Goal: Task Accomplishment & Management: Use online tool/utility

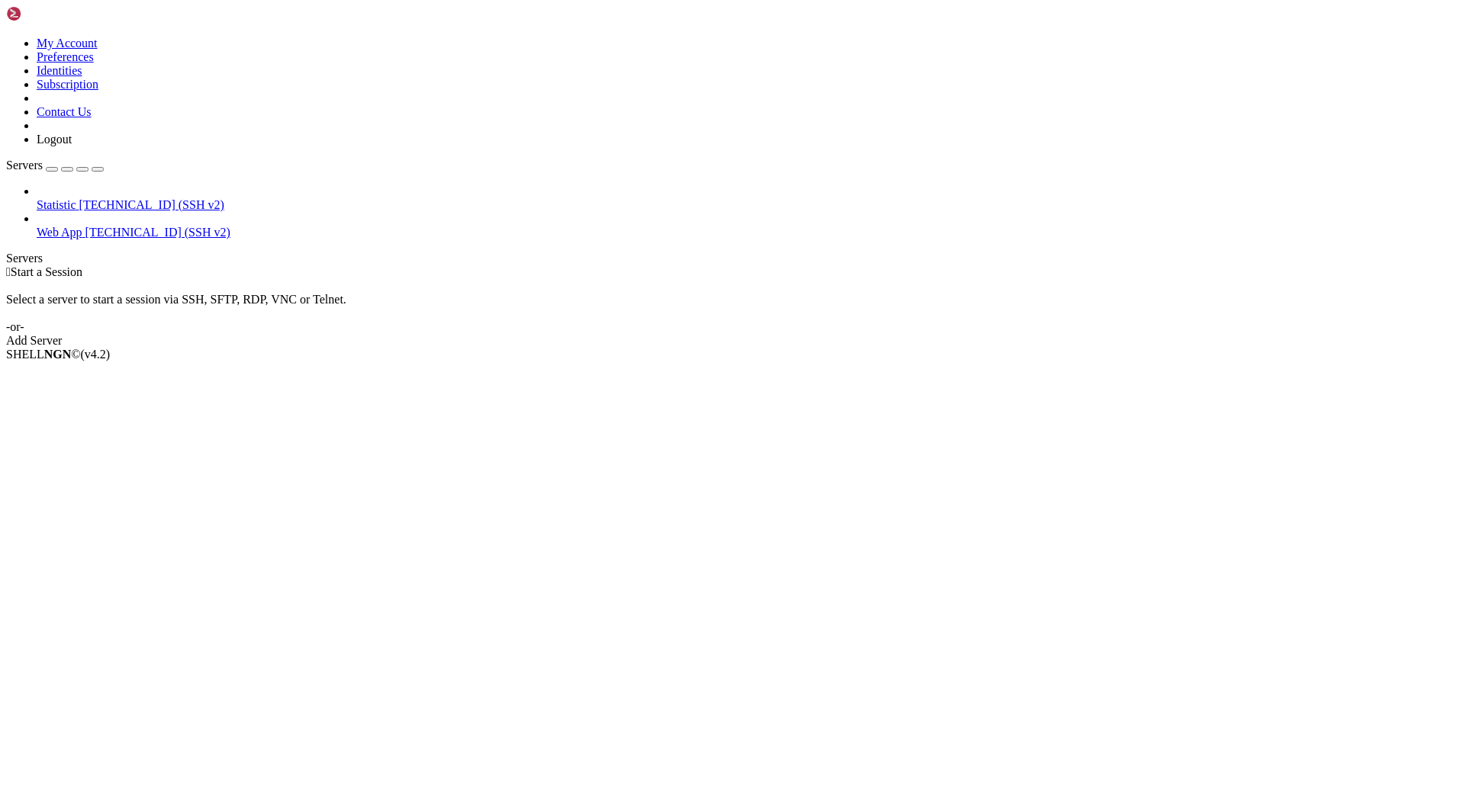
click at [62, 198] on span "Statistic" at bounding box center [56, 204] width 40 height 13
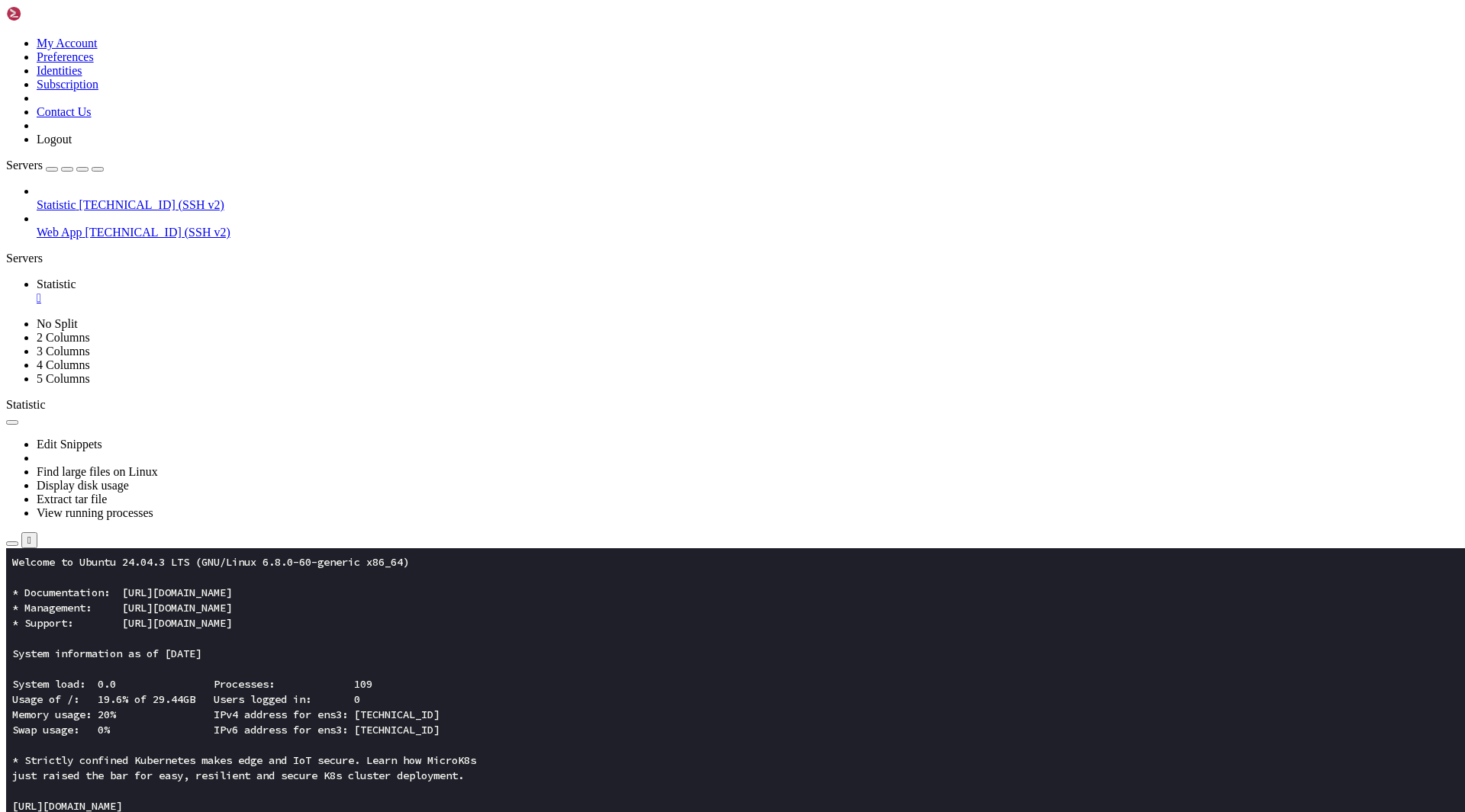
click at [12, 544] on icon "button" at bounding box center [12, 544] width 0 height 0
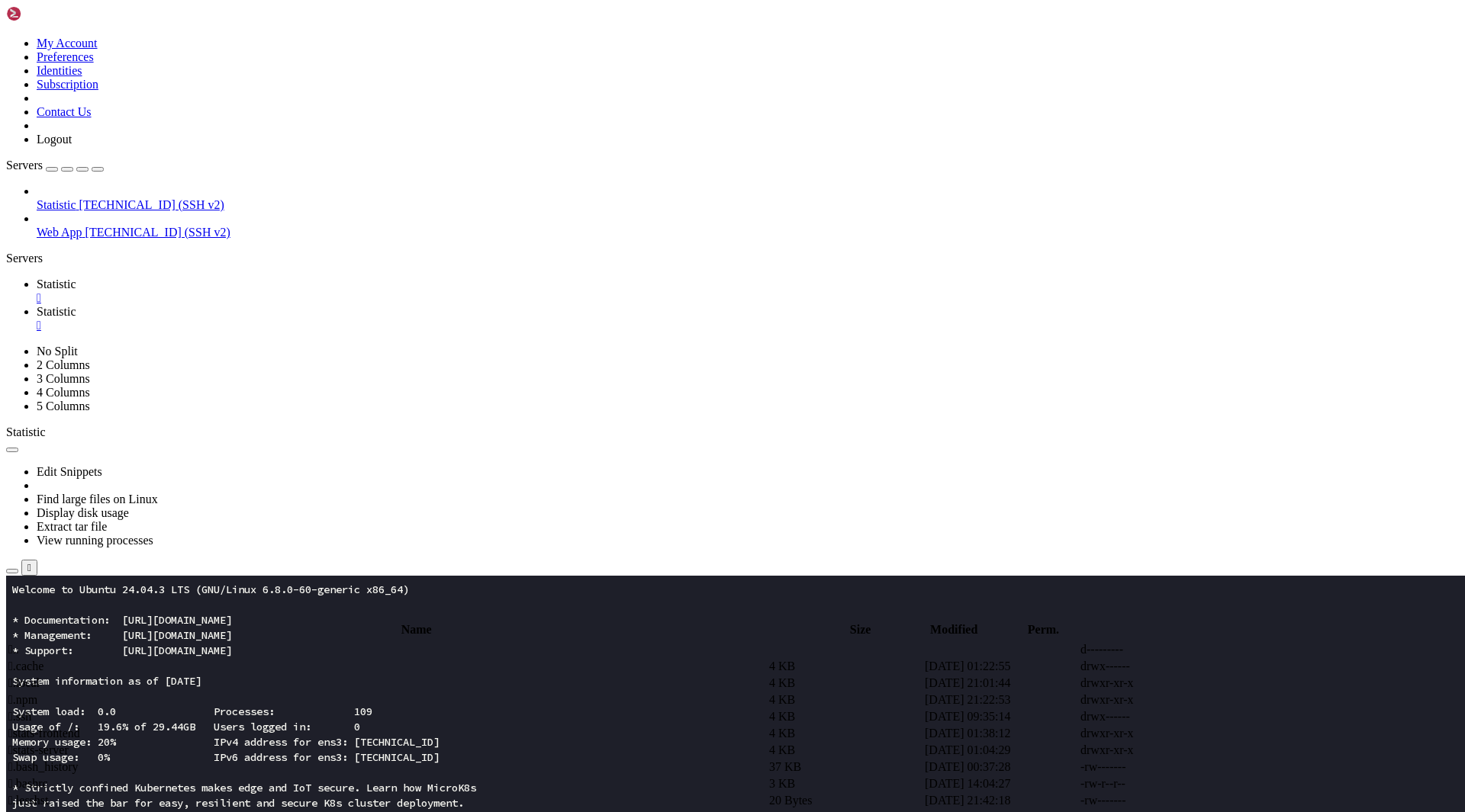
click at [80, 727] on span " stats-frontend" at bounding box center [45, 733] width 72 height 13
click at [28, 710] on span " src" at bounding box center [18, 717] width 19 height 13
type input "/root/stats-frontend/src"
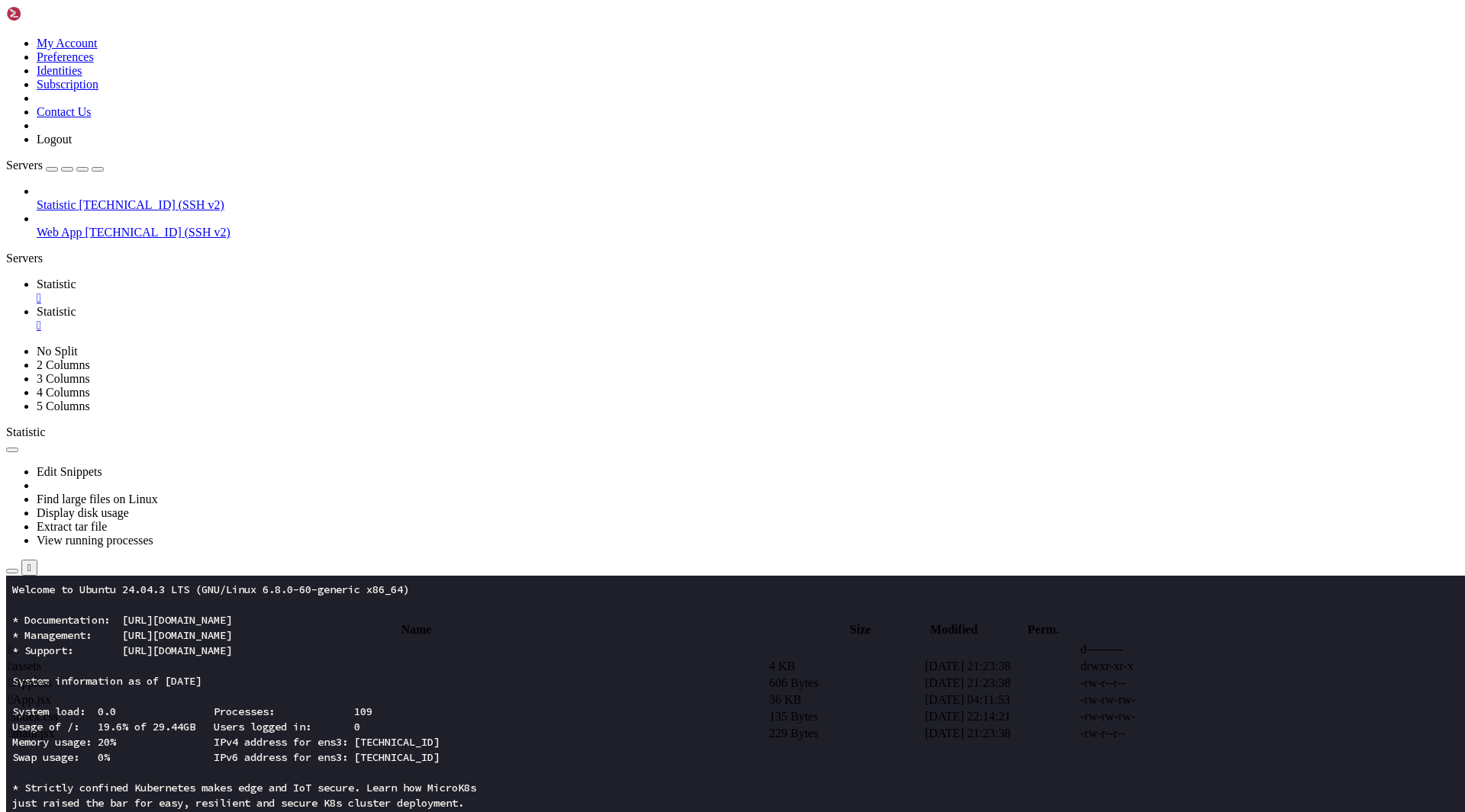
click at [321, 693] on td " App.jsx" at bounding box center [387, 700] width 759 height 15
type textarea "}"
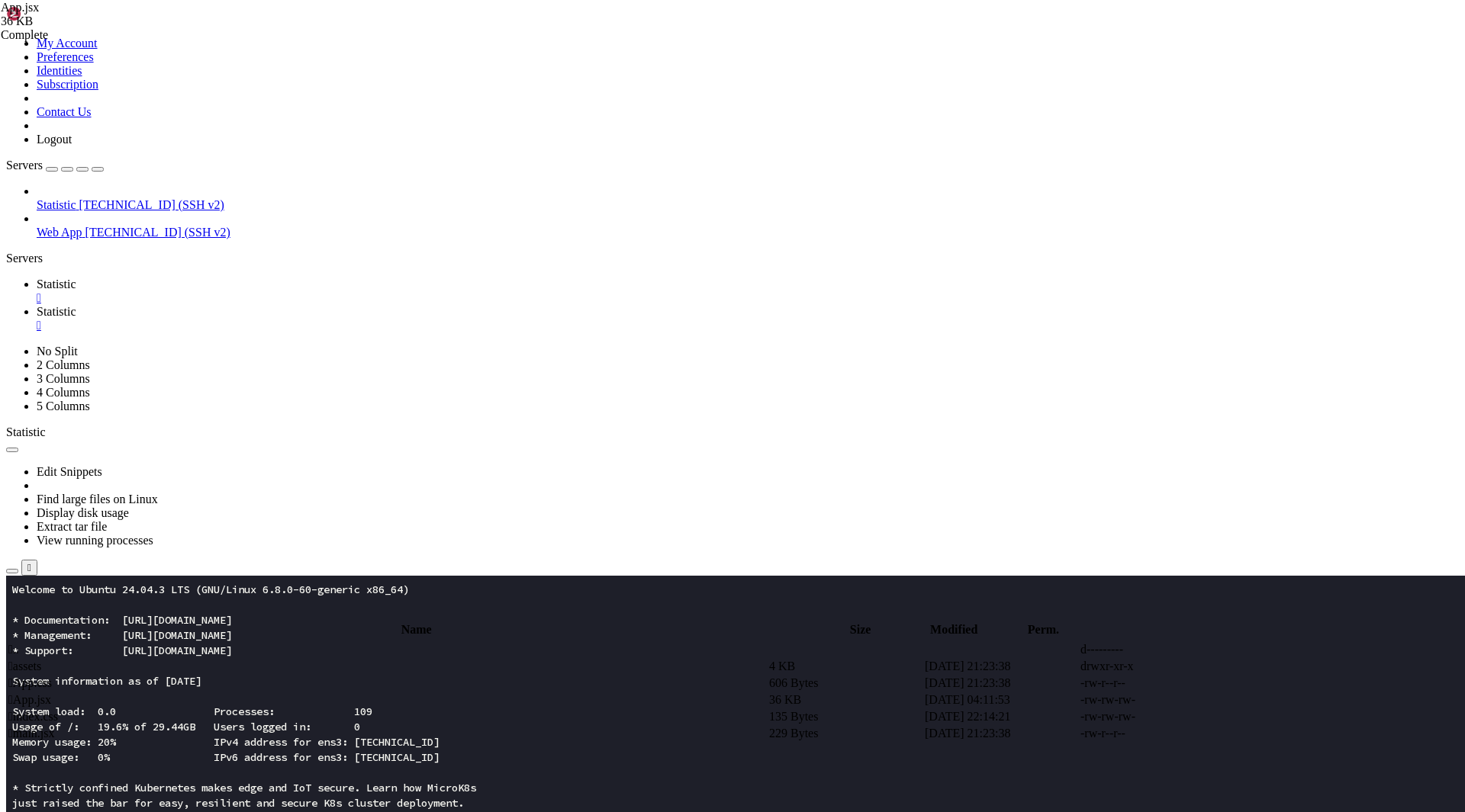
click at [19, 643] on span " .." at bounding box center [14, 650] width 10 height 13
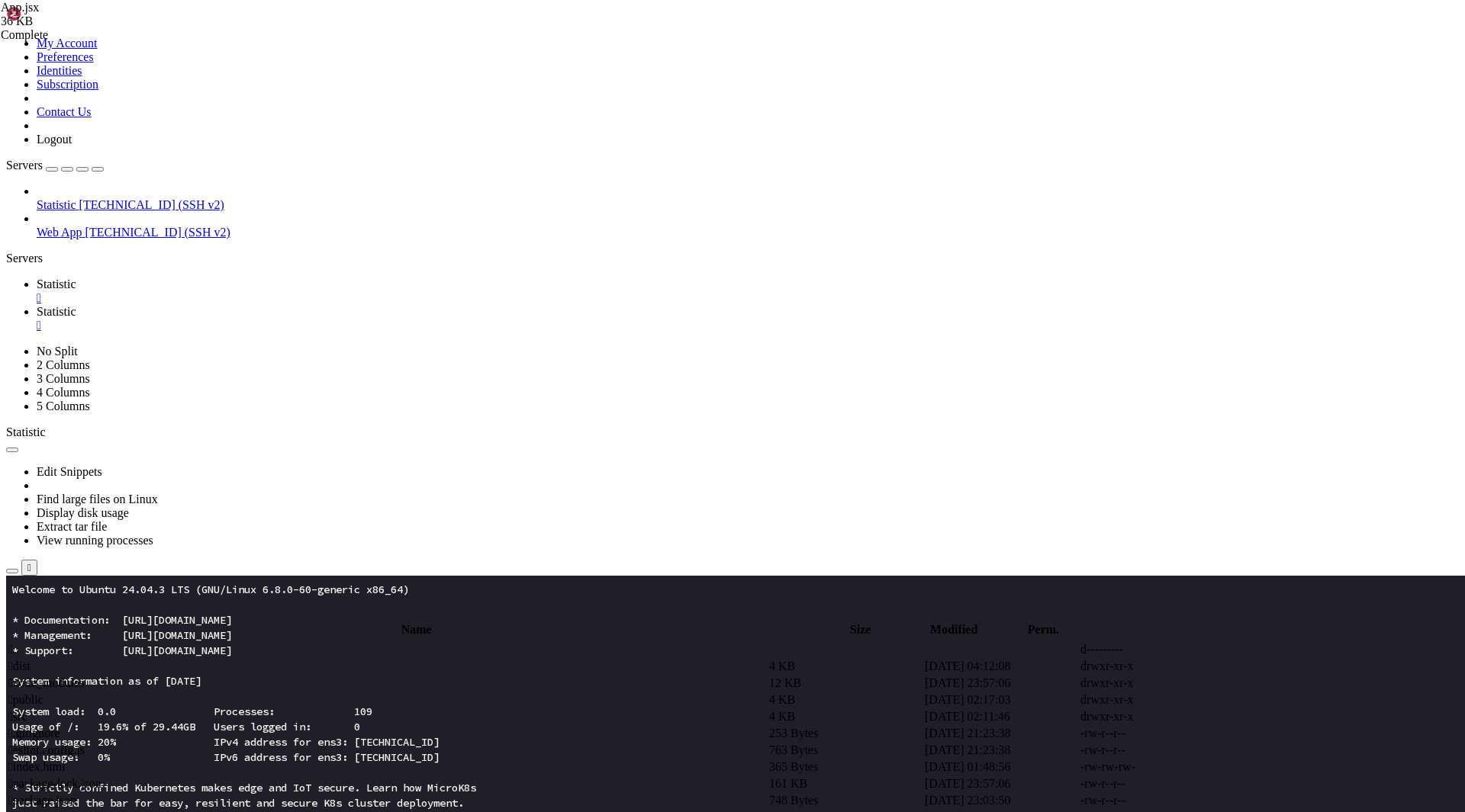
click at [19, 643] on span " .." at bounding box center [14, 650] width 10 height 13
click at [68, 744] on span " stats-server" at bounding box center [39, 750] width 60 height 13
type input "/root/stats-server"
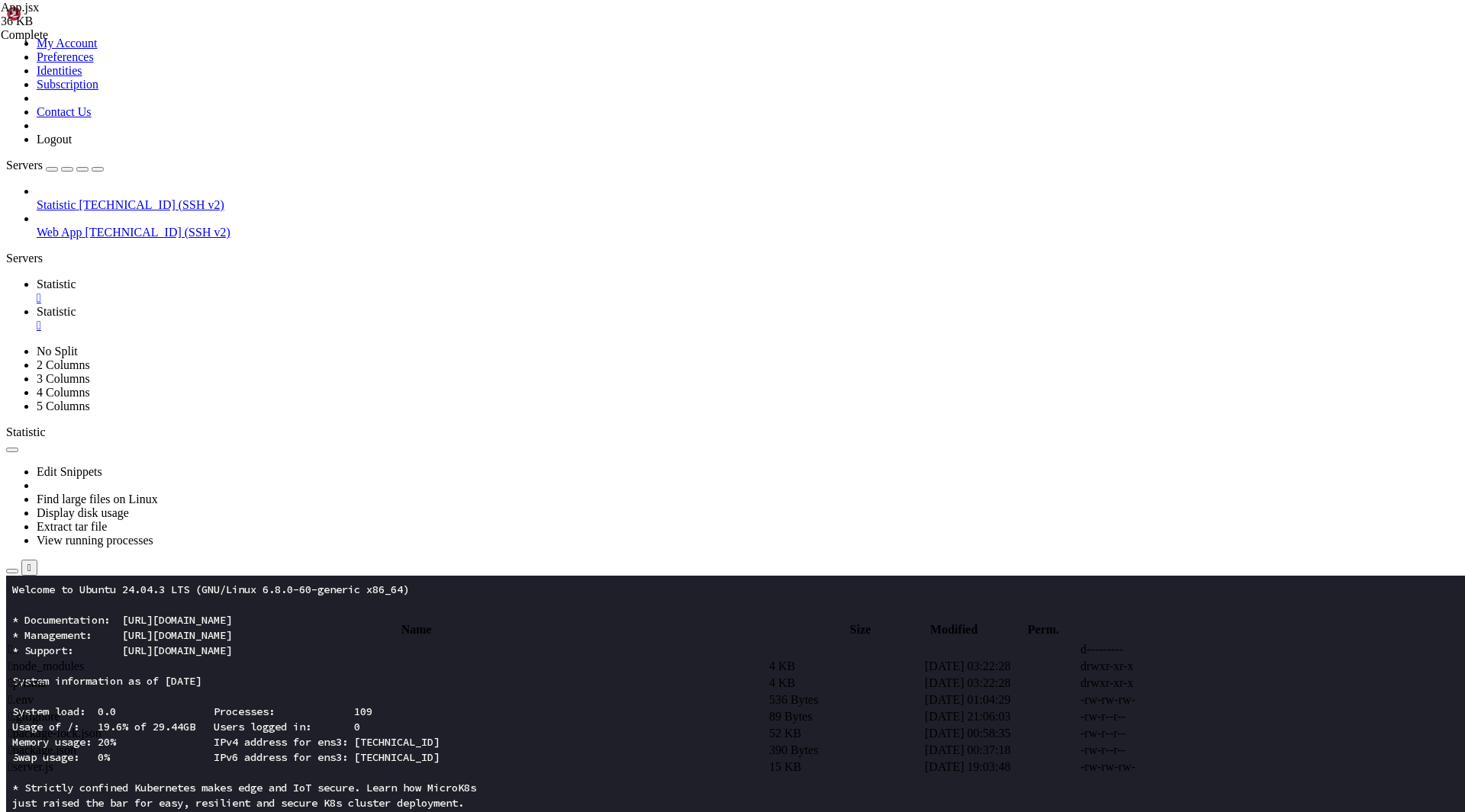
click at [53, 760] on span " server.js" at bounding box center [31, 767] width 45 height 13
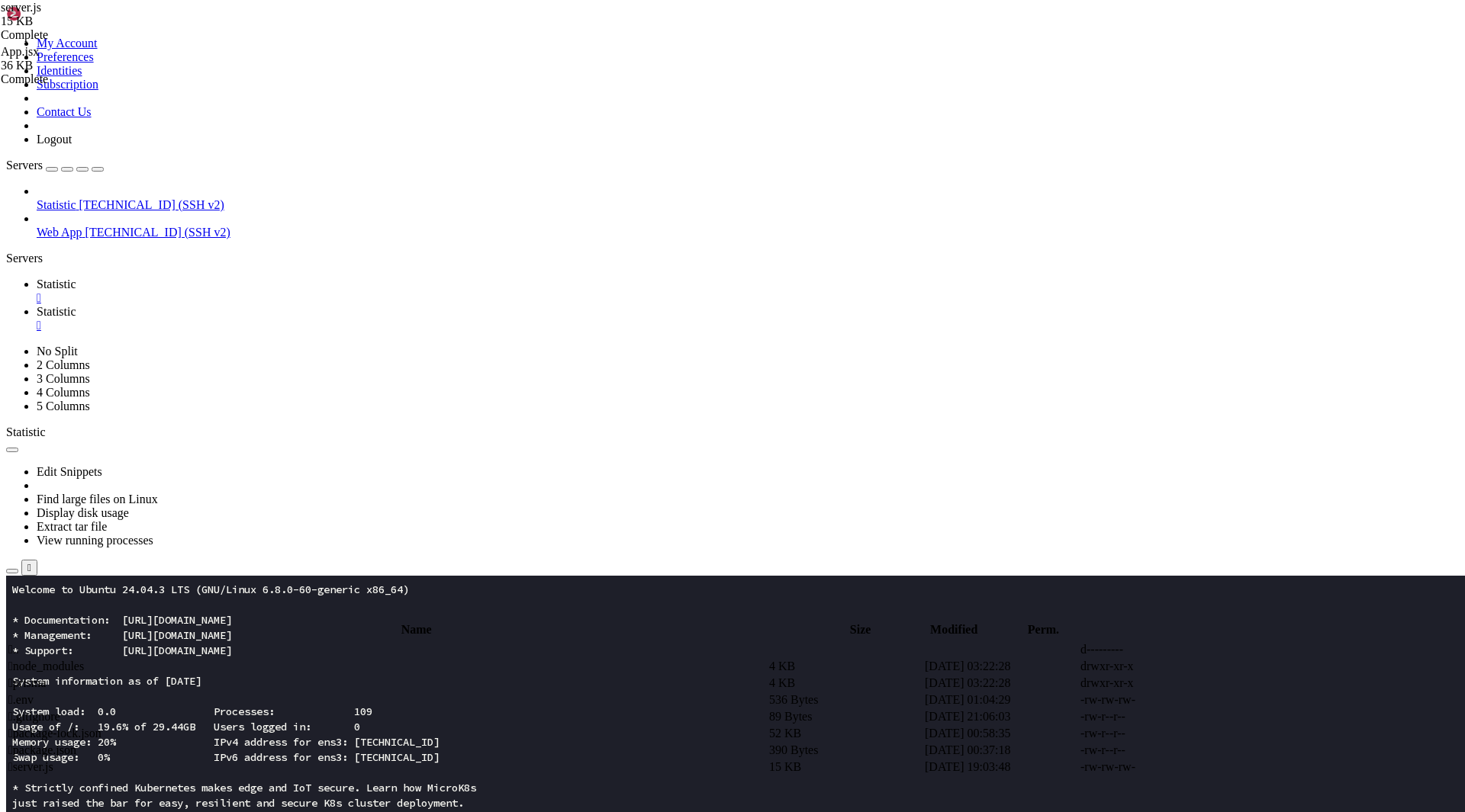
type textarea "}"
click at [19, 643] on span " .." at bounding box center [14, 650] width 10 height 13
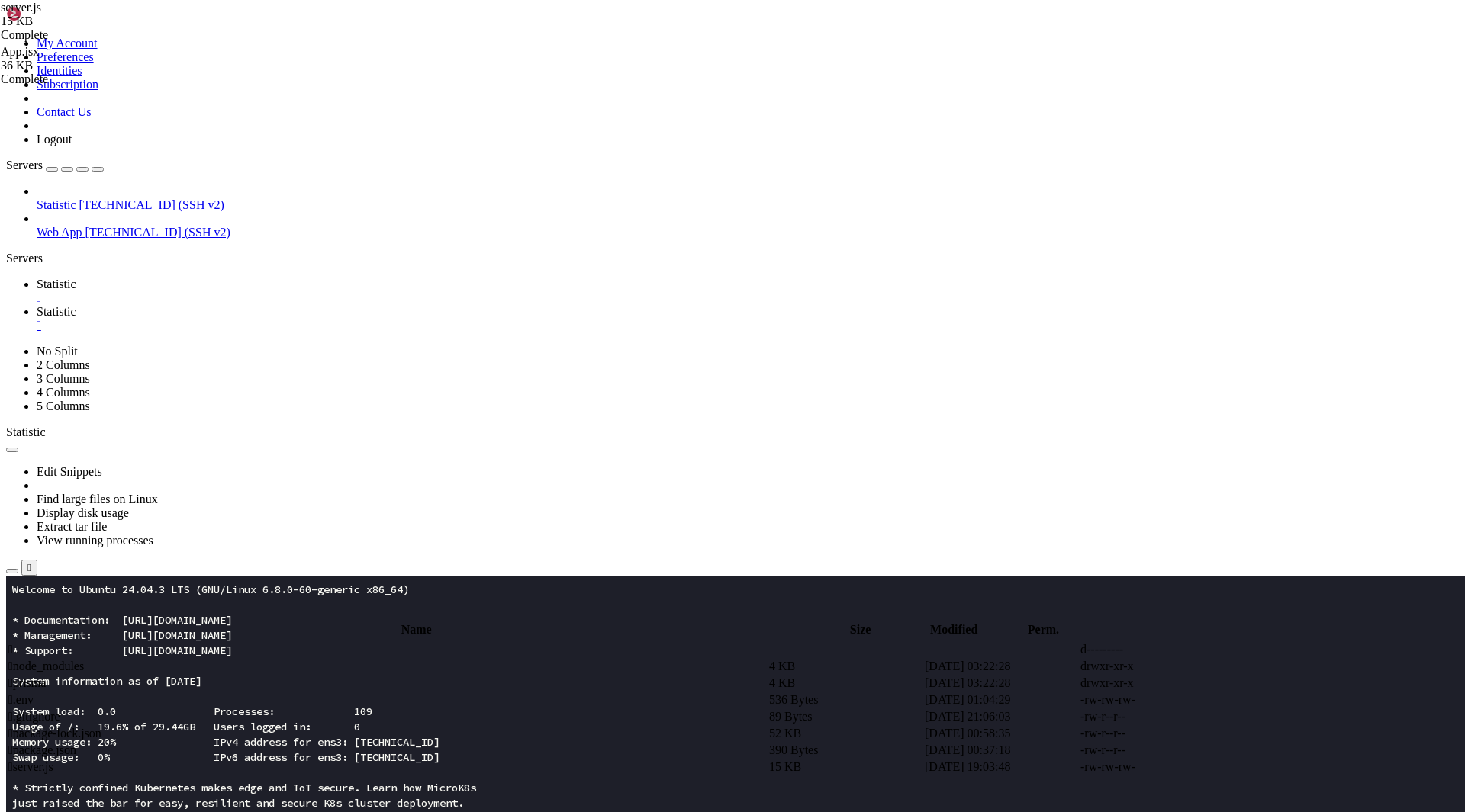
click at [276, 643] on td " .." at bounding box center [387, 650] width 759 height 15
click at [80, 727] on span " stats-frontend" at bounding box center [45, 733] width 72 height 13
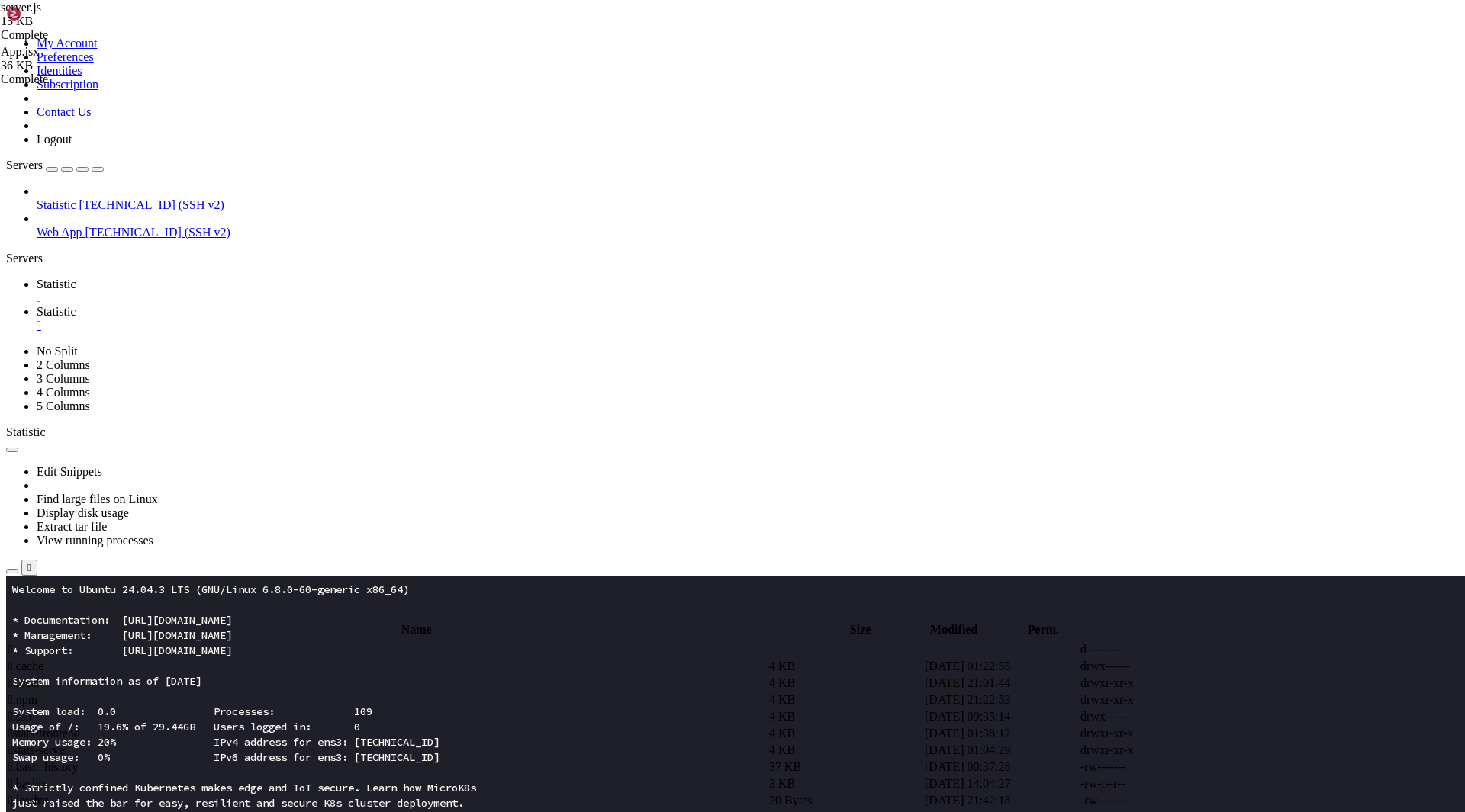
click at [80, 727] on span " stats-frontend" at bounding box center [45, 733] width 72 height 13
click at [353, 709] on td " src" at bounding box center [387, 717] width 759 height 15
type input "/root/stats-frontend/src"
click at [353, 693] on td " App.jsx" at bounding box center [387, 700] width 759 height 15
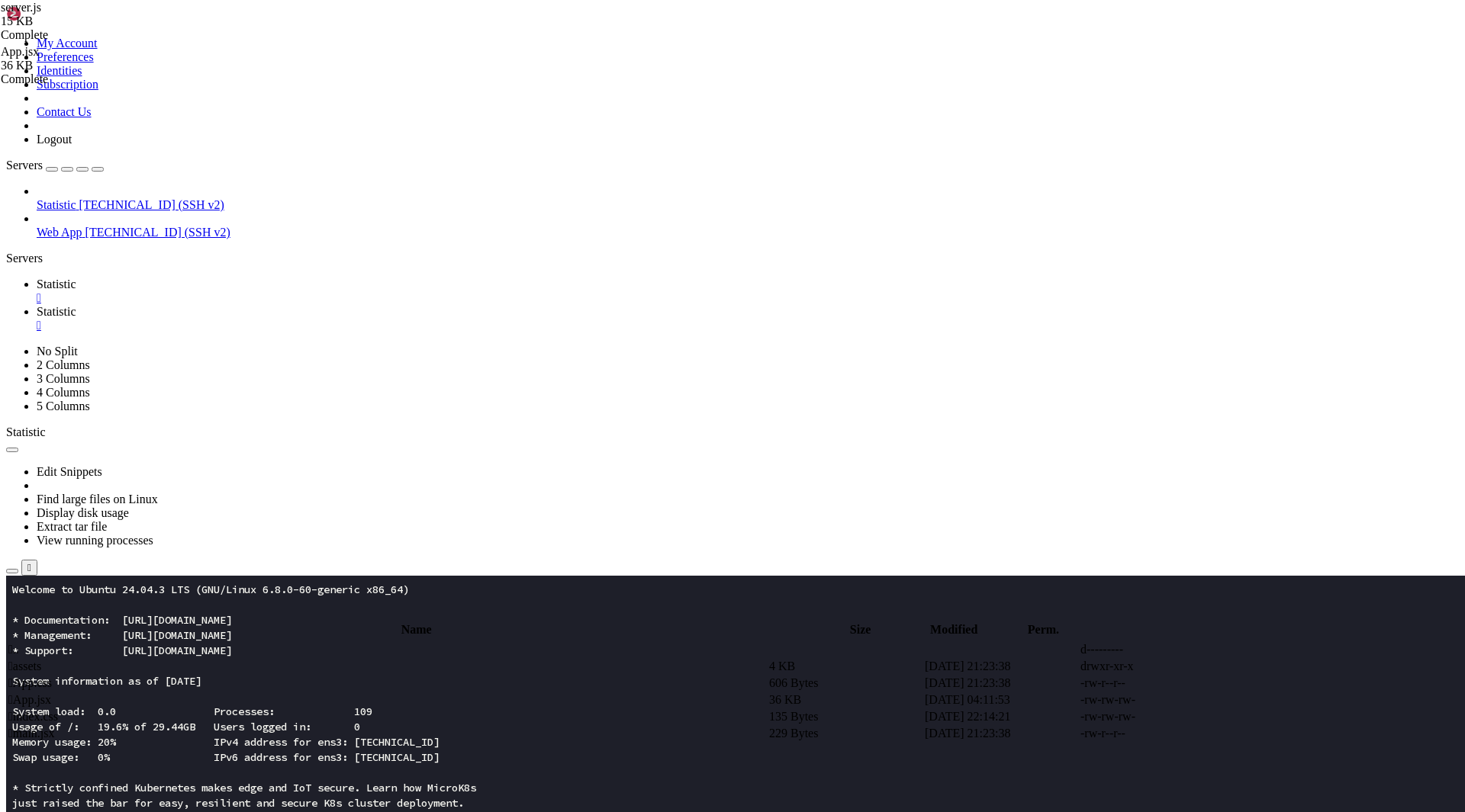
click at [353, 693] on td " App.jsx" at bounding box center [387, 700] width 759 height 15
click at [494, 693] on td " App.jsx" at bounding box center [387, 700] width 759 height 15
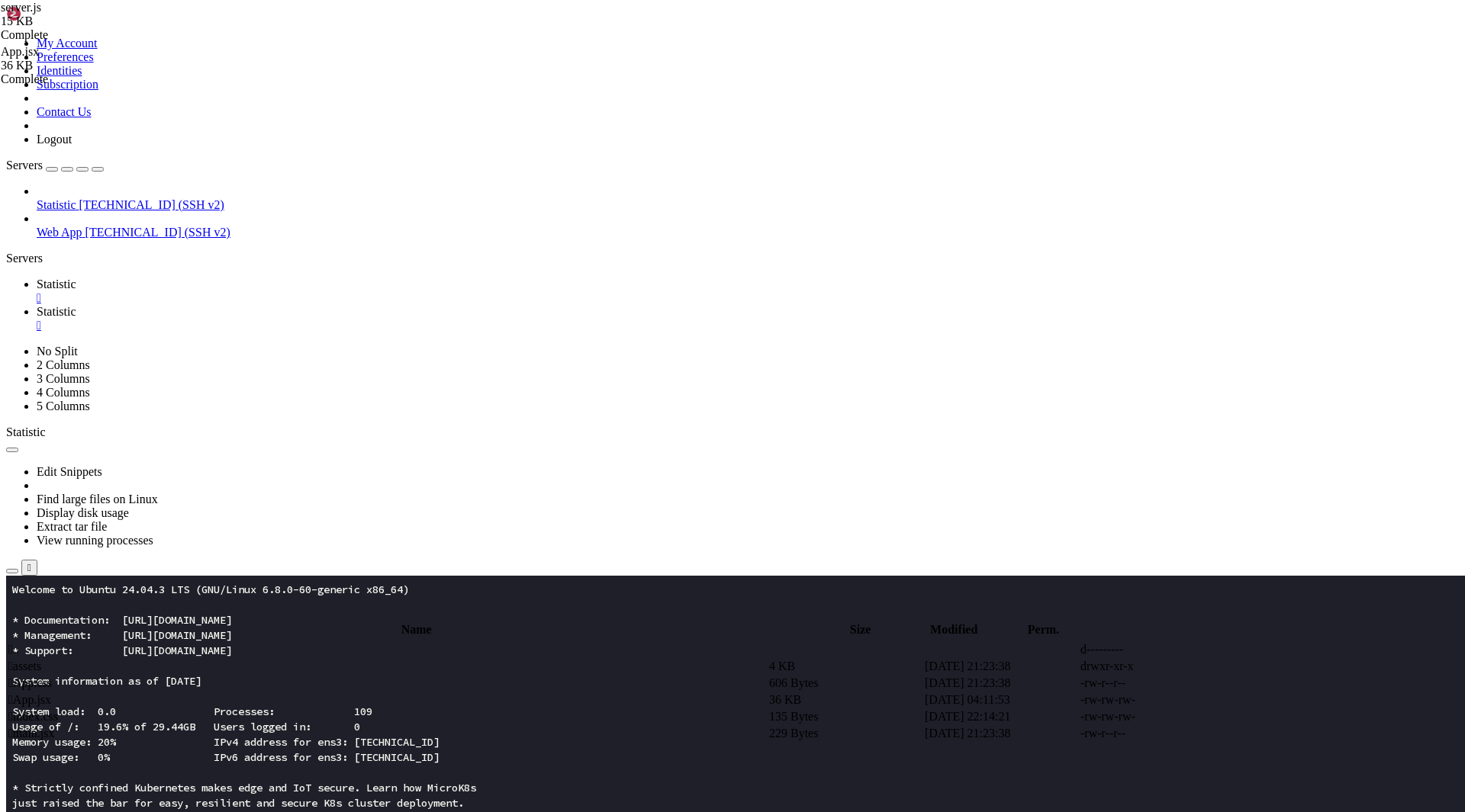
click at [1236, 700] on icon at bounding box center [1236, 700] width 0 height 0
type textarea "}"
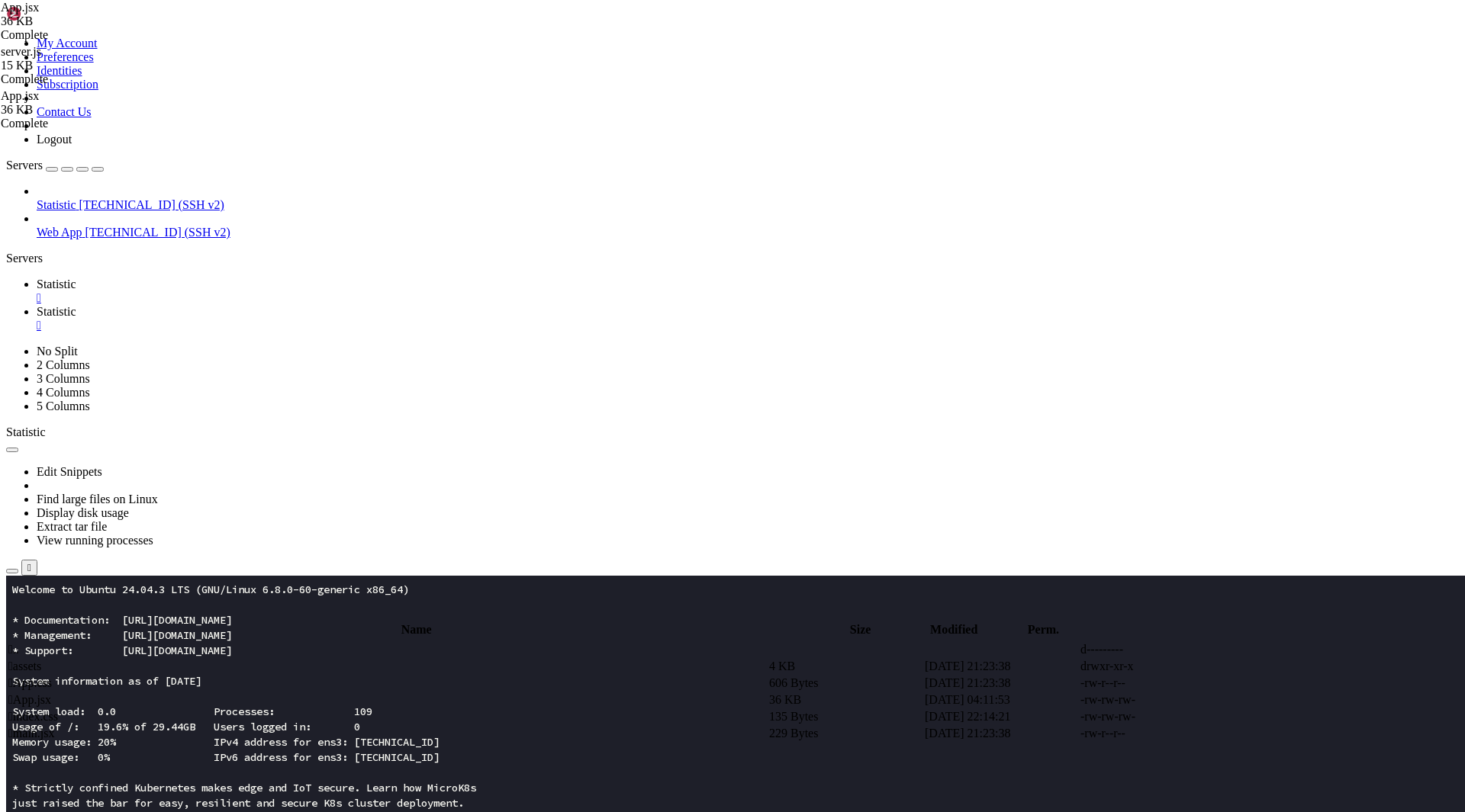
type textarea "}"
paste textarea
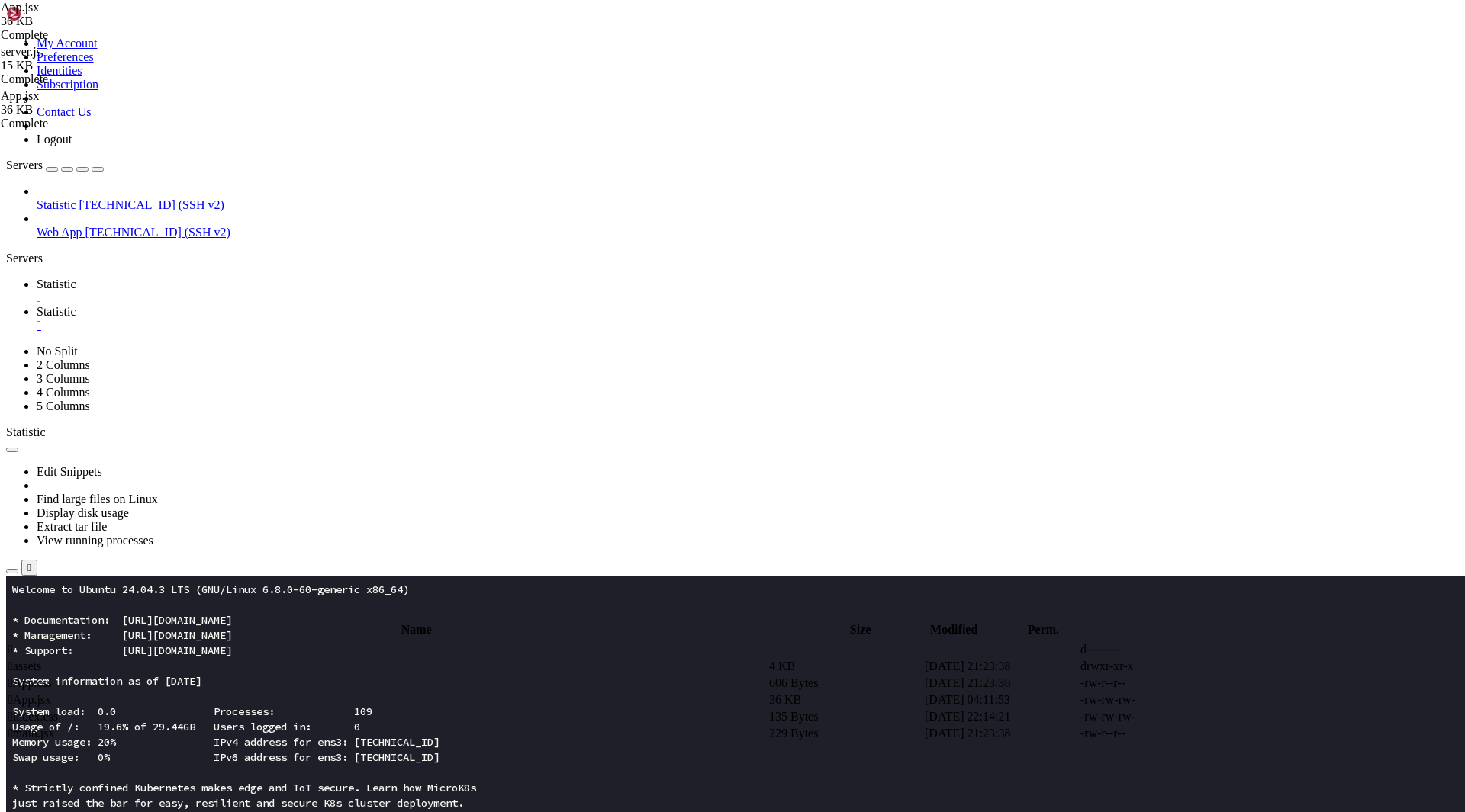
click at [76, 278] on span "Statistic" at bounding box center [56, 284] width 40 height 13
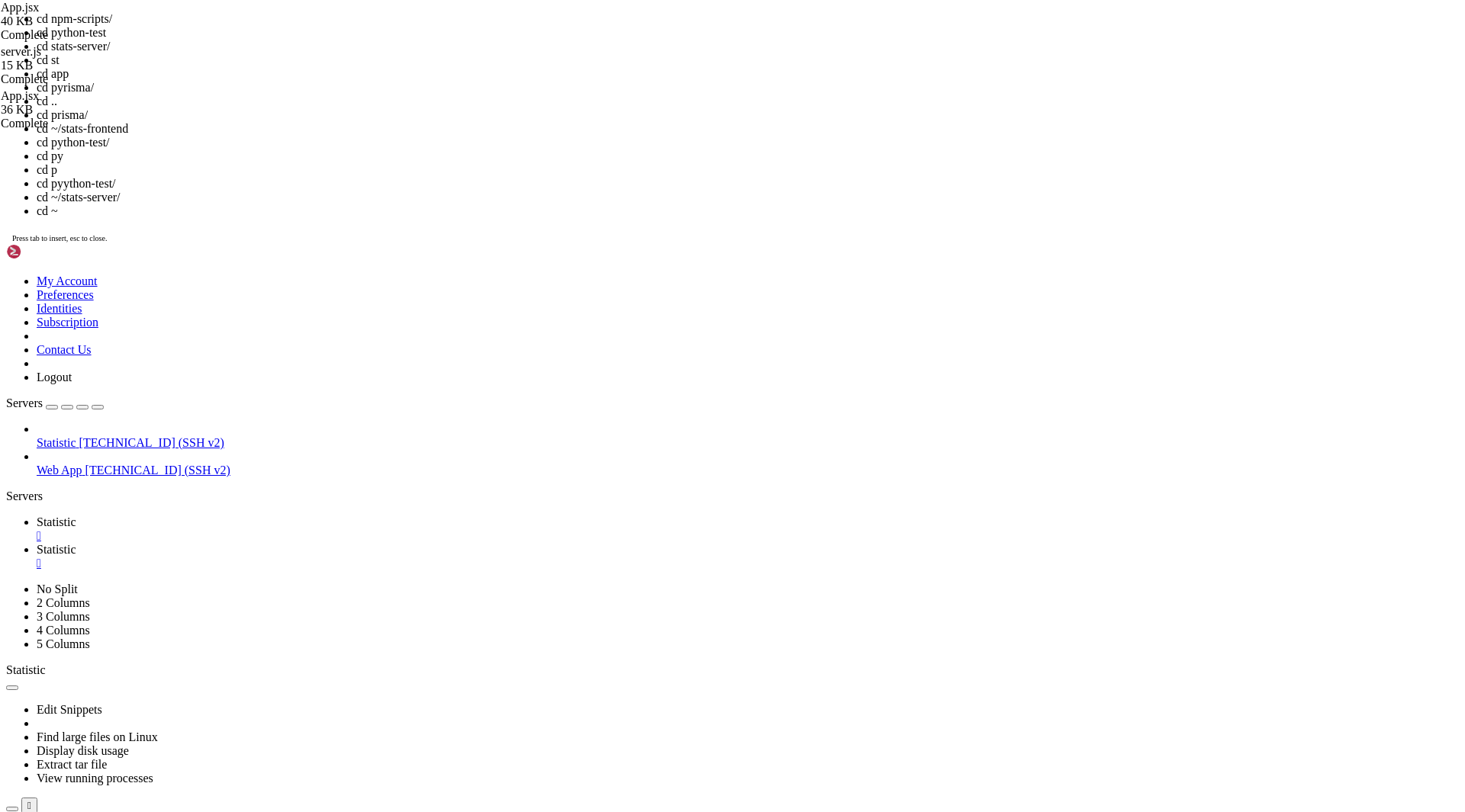
click at [76, 543] on span "Statistic" at bounding box center [56, 550] width 40 height 13
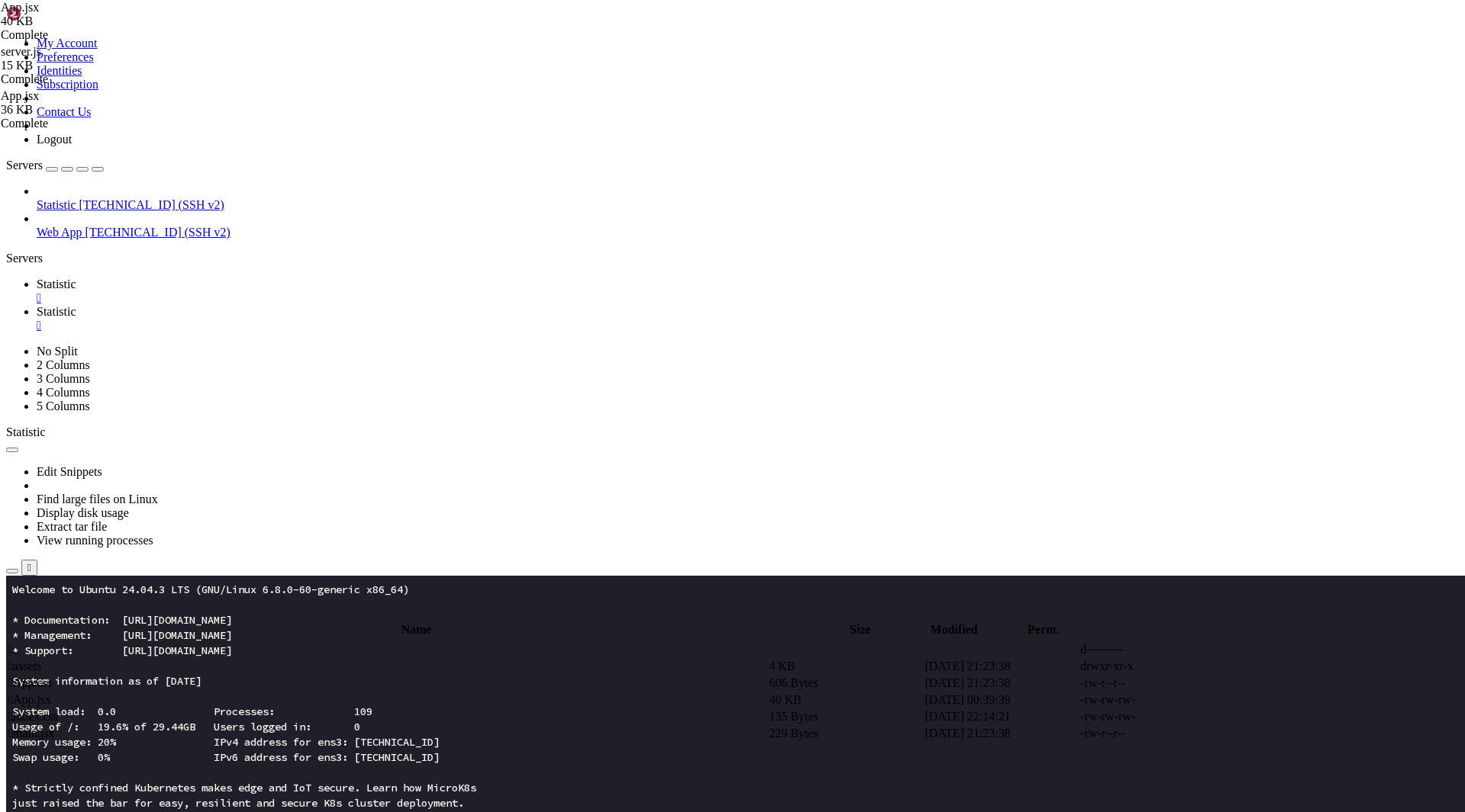
click at [220, 278] on link "Statistic " at bounding box center [748, 291] width 1422 height 28
click at [76, 305] on span "Statistic" at bounding box center [56, 312] width 40 height 13
click at [230, 278] on link "Statistic " at bounding box center [748, 291] width 1422 height 28
click at [169, 681] on x-row "System information as of [DATE]" at bounding box center [642, 681] width 1260 height 15
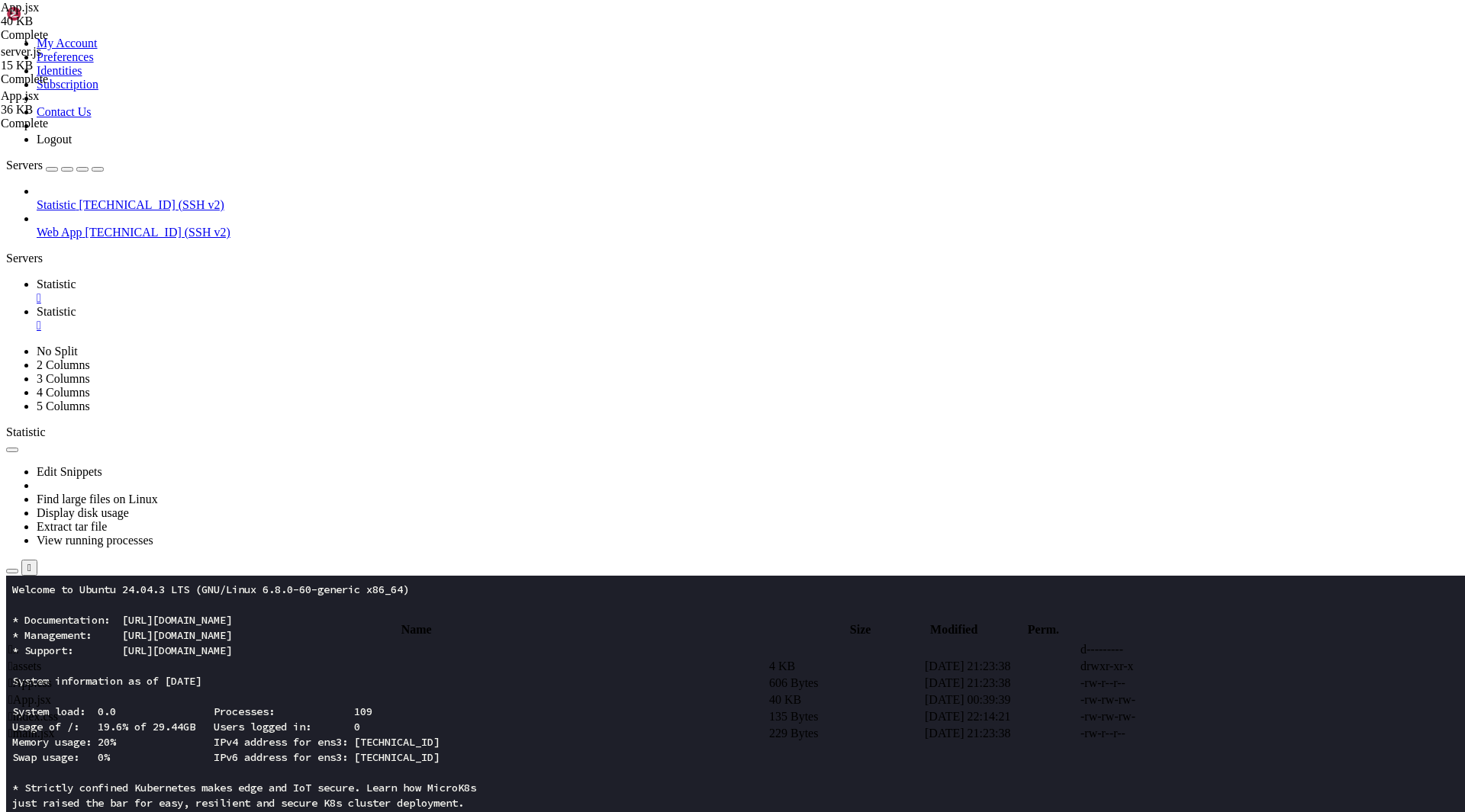
drag, startPoint x: 204, startPoint y: 1260, endPoint x: 10, endPoint y: 1170, distance: 213.9
drag, startPoint x: 216, startPoint y: 1264, endPoint x: 13, endPoint y: 1167, distance: 225.0
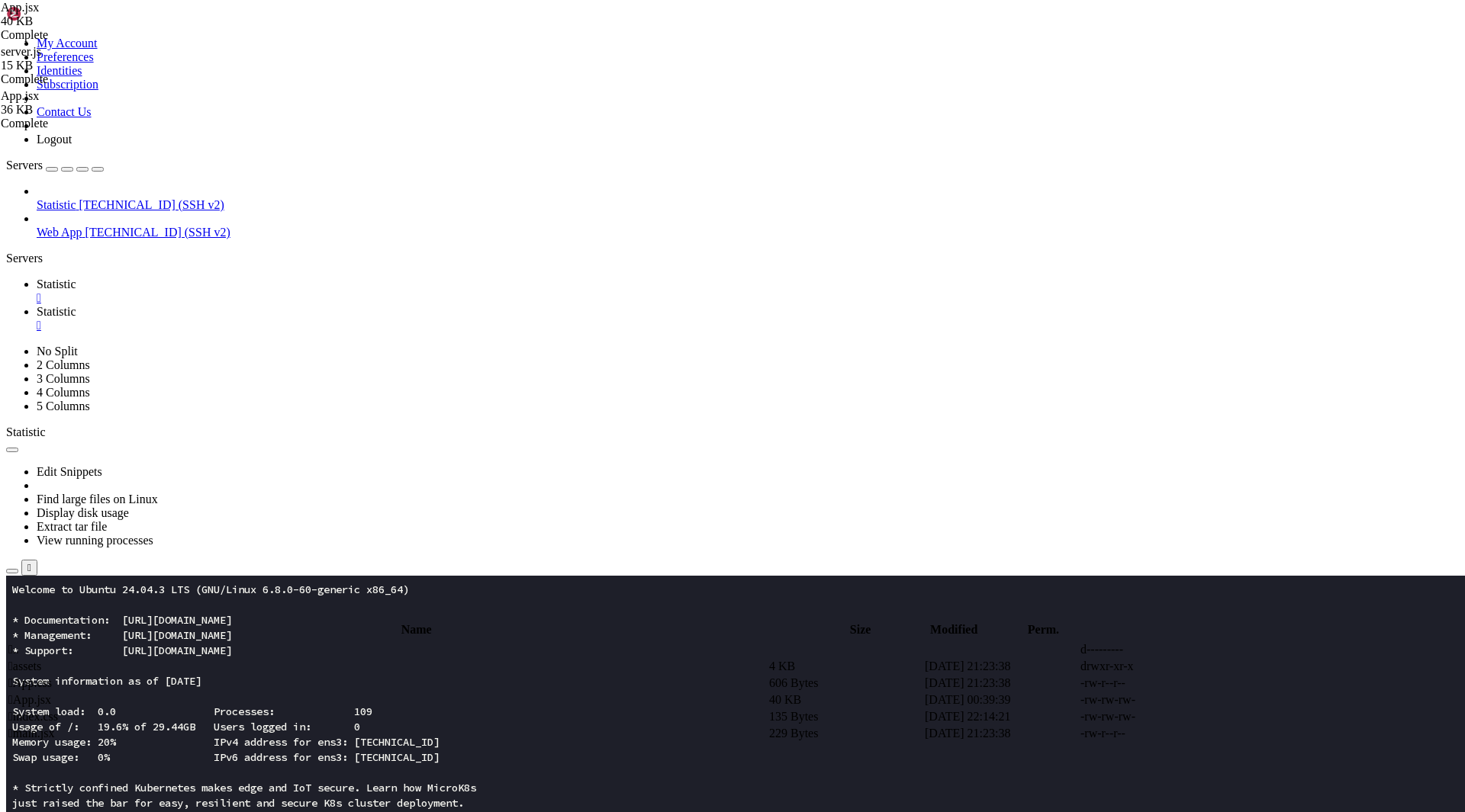
click at [37, 305] on icon at bounding box center [37, 312] width 0 height 13
click at [41, 660] on span " assets" at bounding box center [25, 666] width 33 height 13
click at [252, 623] on th "Name" at bounding box center [416, 630] width 817 height 15
click at [19, 643] on span " .." at bounding box center [14, 650] width 10 height 13
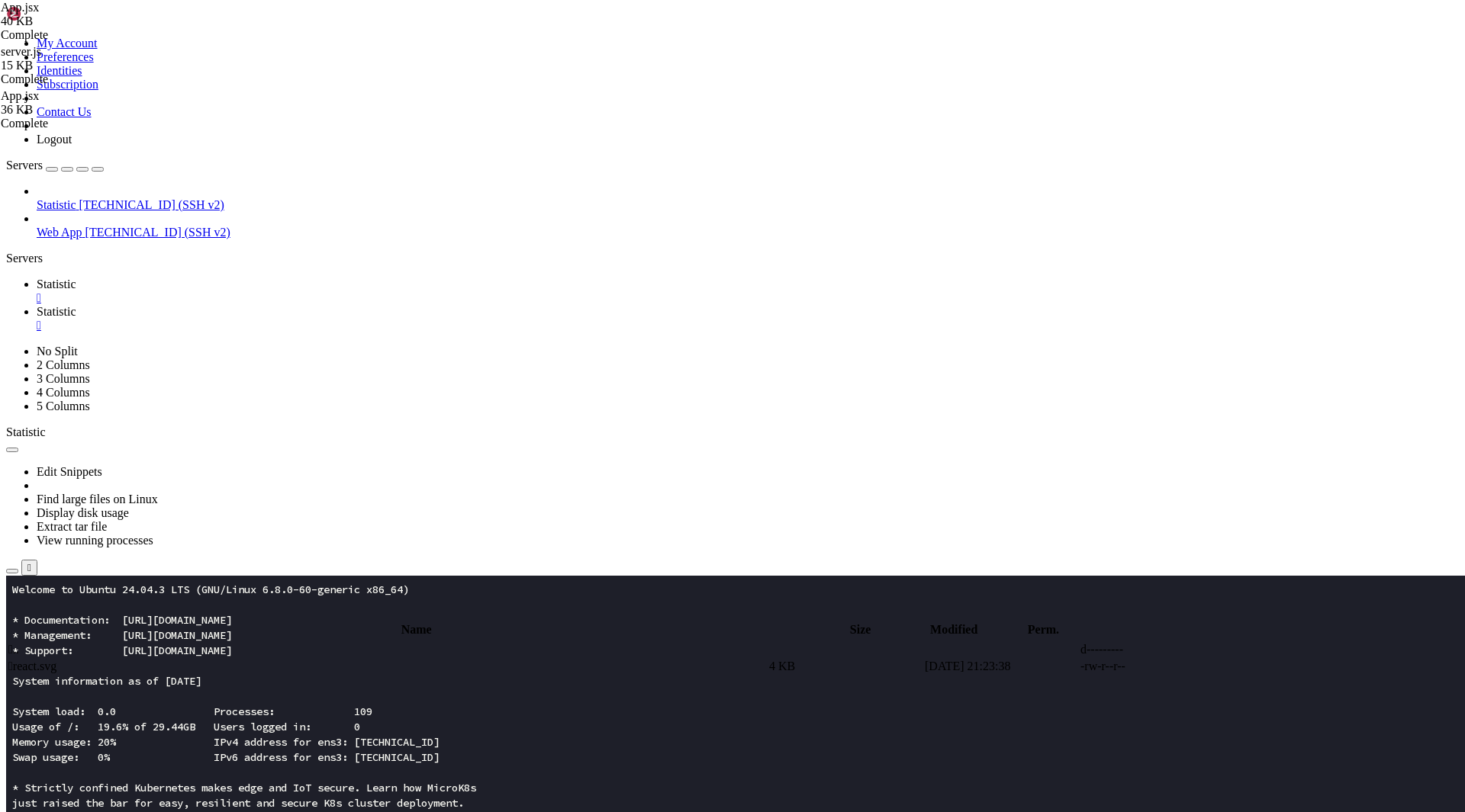
click at [19, 643] on span " .." at bounding box center [14, 650] width 10 height 13
click at [76, 278] on span "Statistic" at bounding box center [56, 284] width 40 height 13
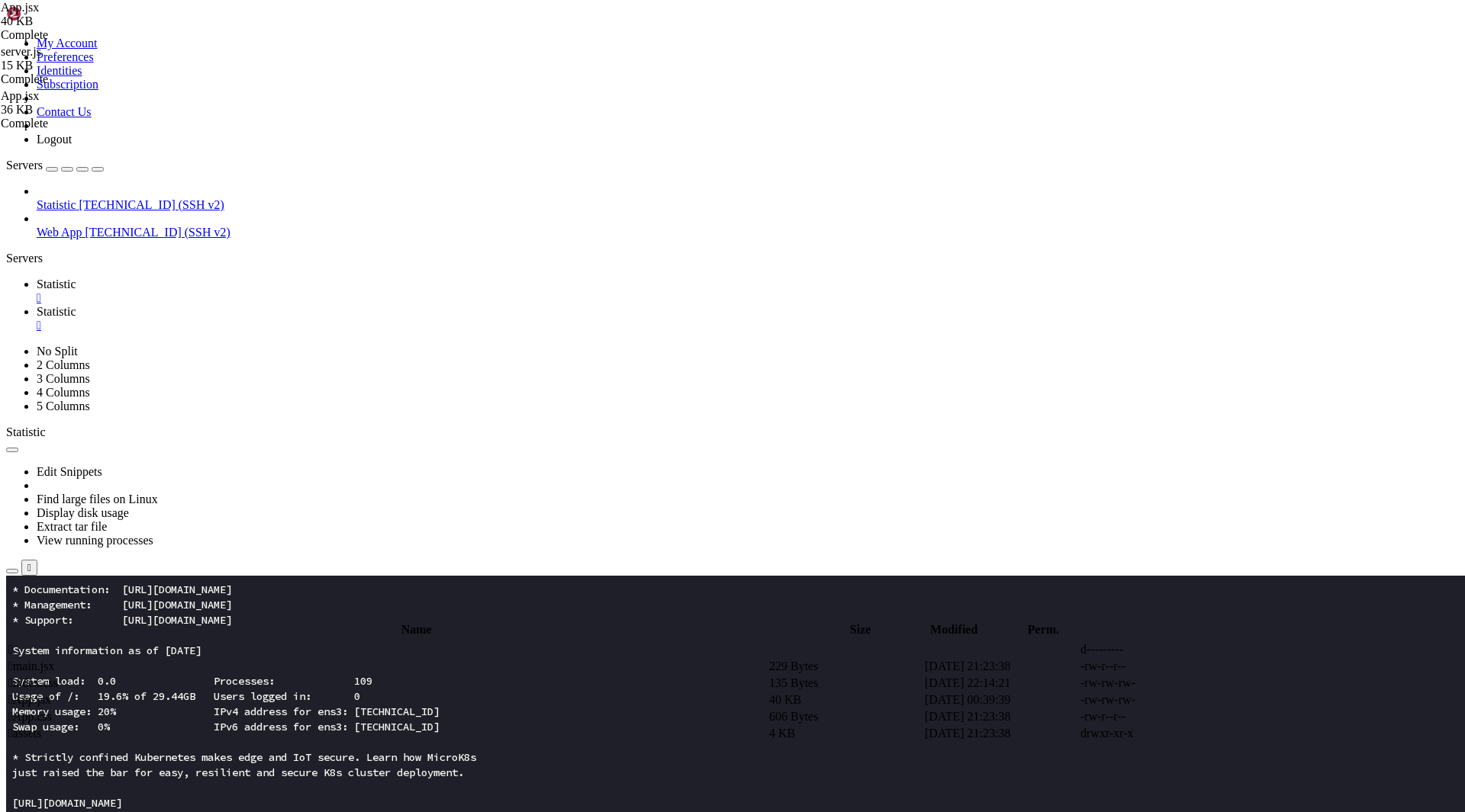
scroll to position [61, 0]
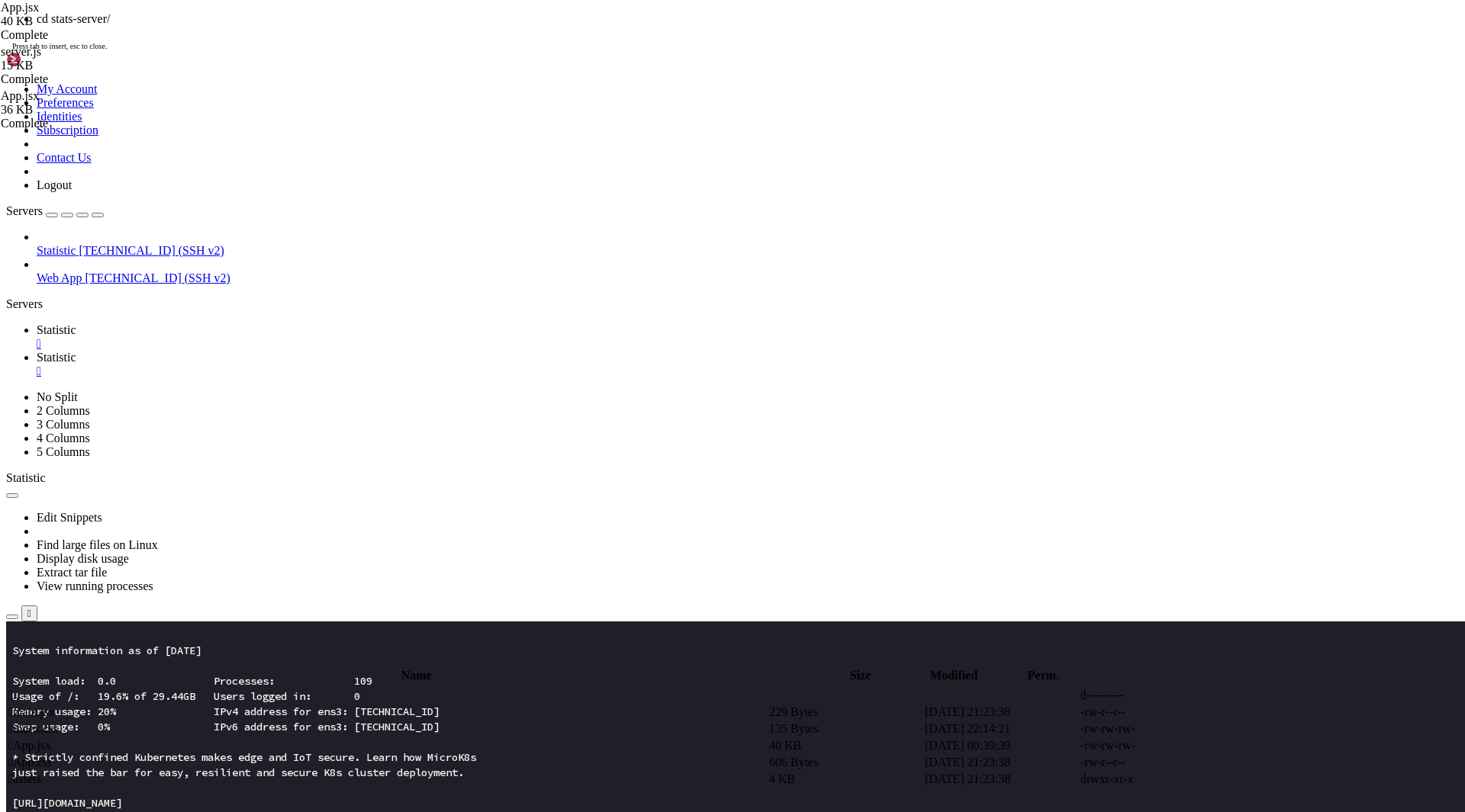
click at [76, 351] on span "Statistic" at bounding box center [56, 357] width 40 height 13
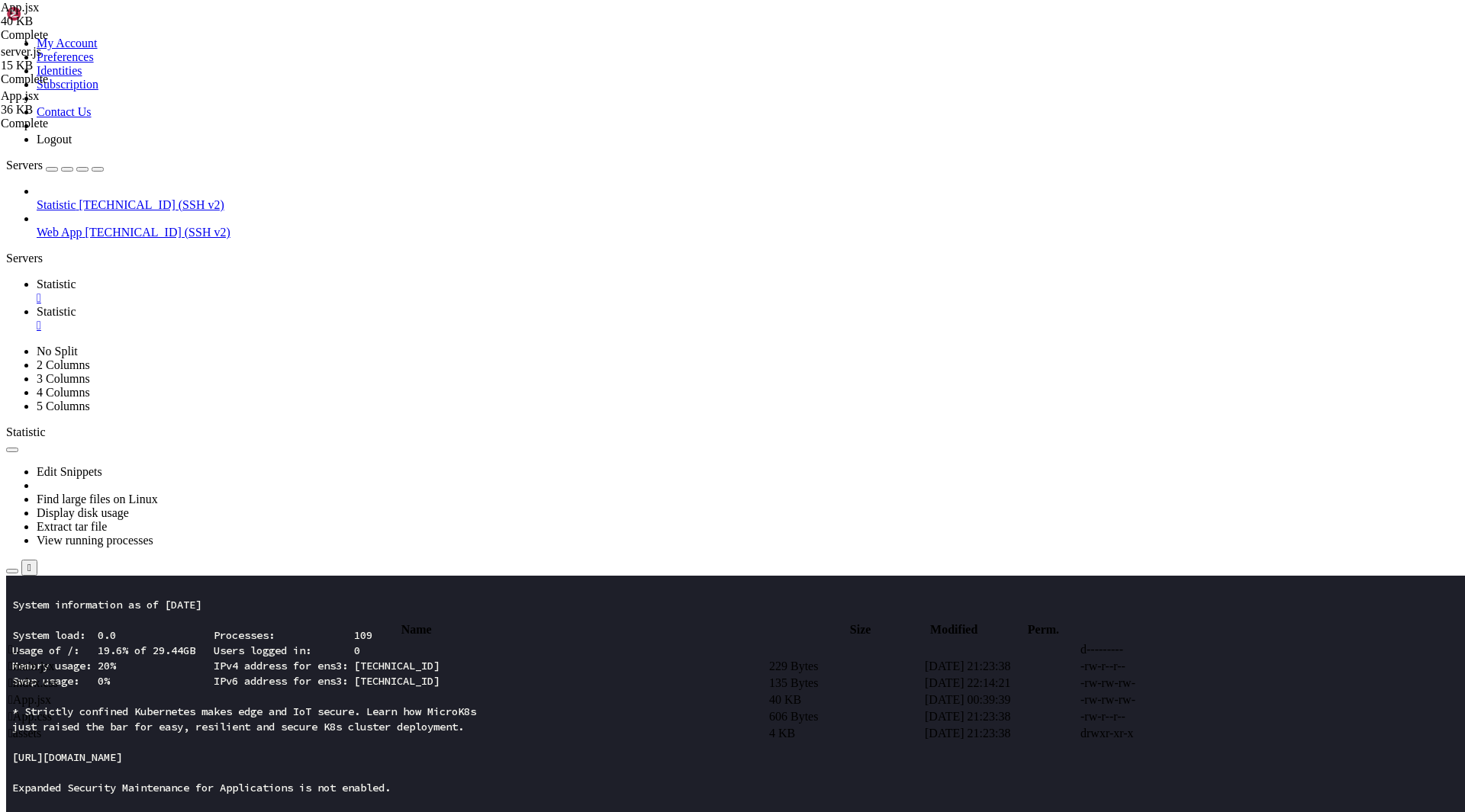
click at [76, 278] on span "Statistic" at bounding box center [56, 284] width 40 height 13
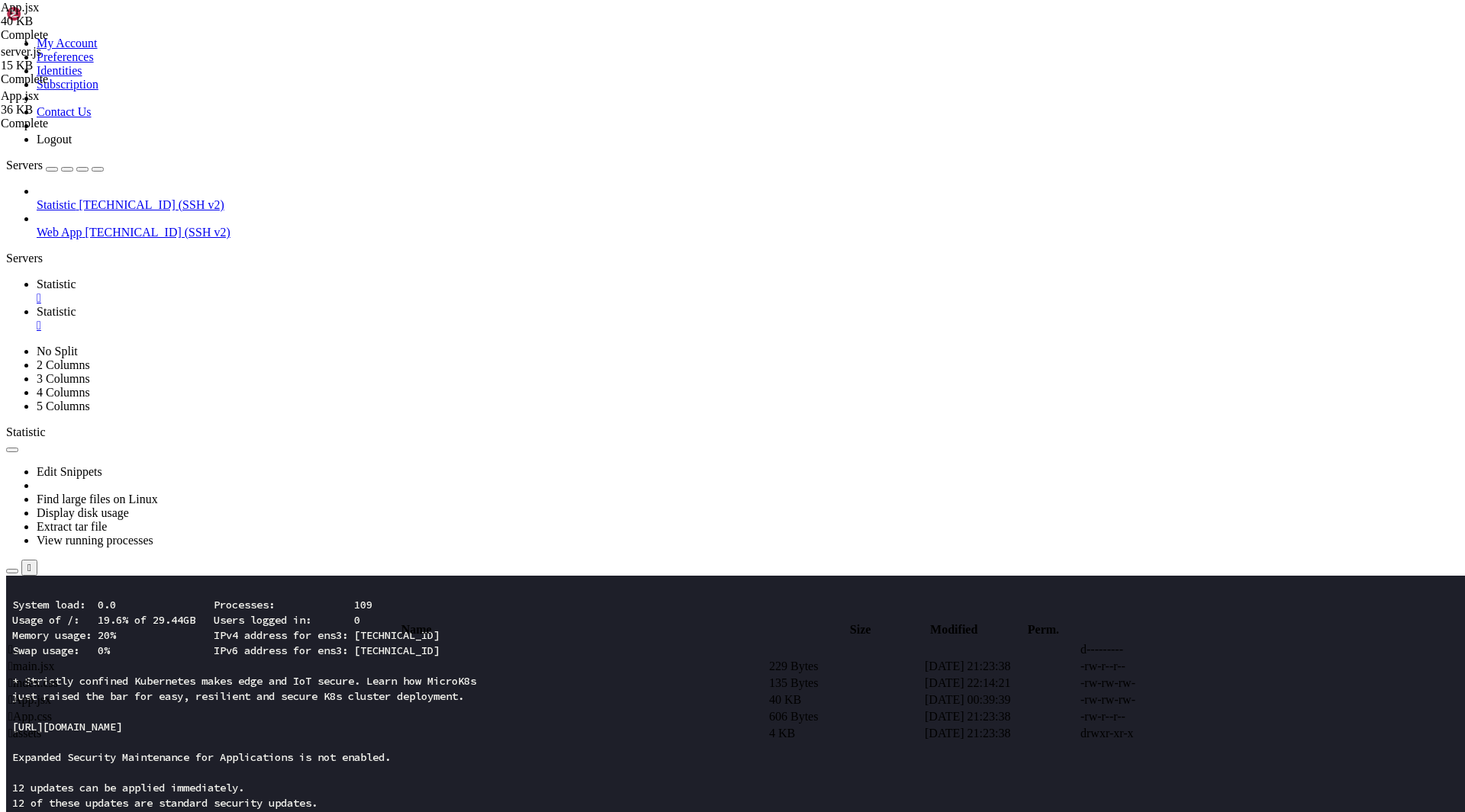
scroll to position [0, 0]
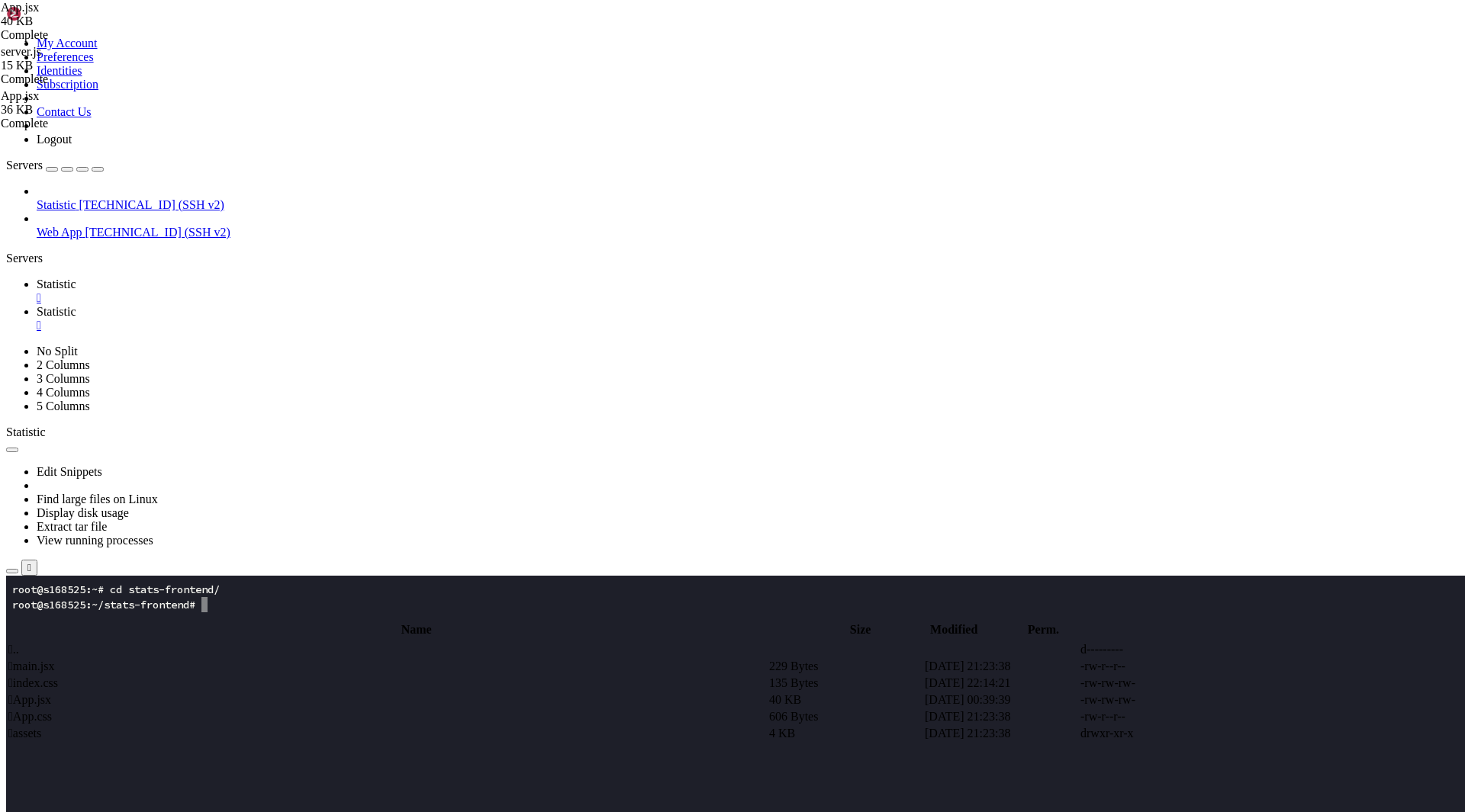
click at [309, 674] on x-row "vite v7.1.3 building for production..." at bounding box center [642, 681] width 1260 height 15
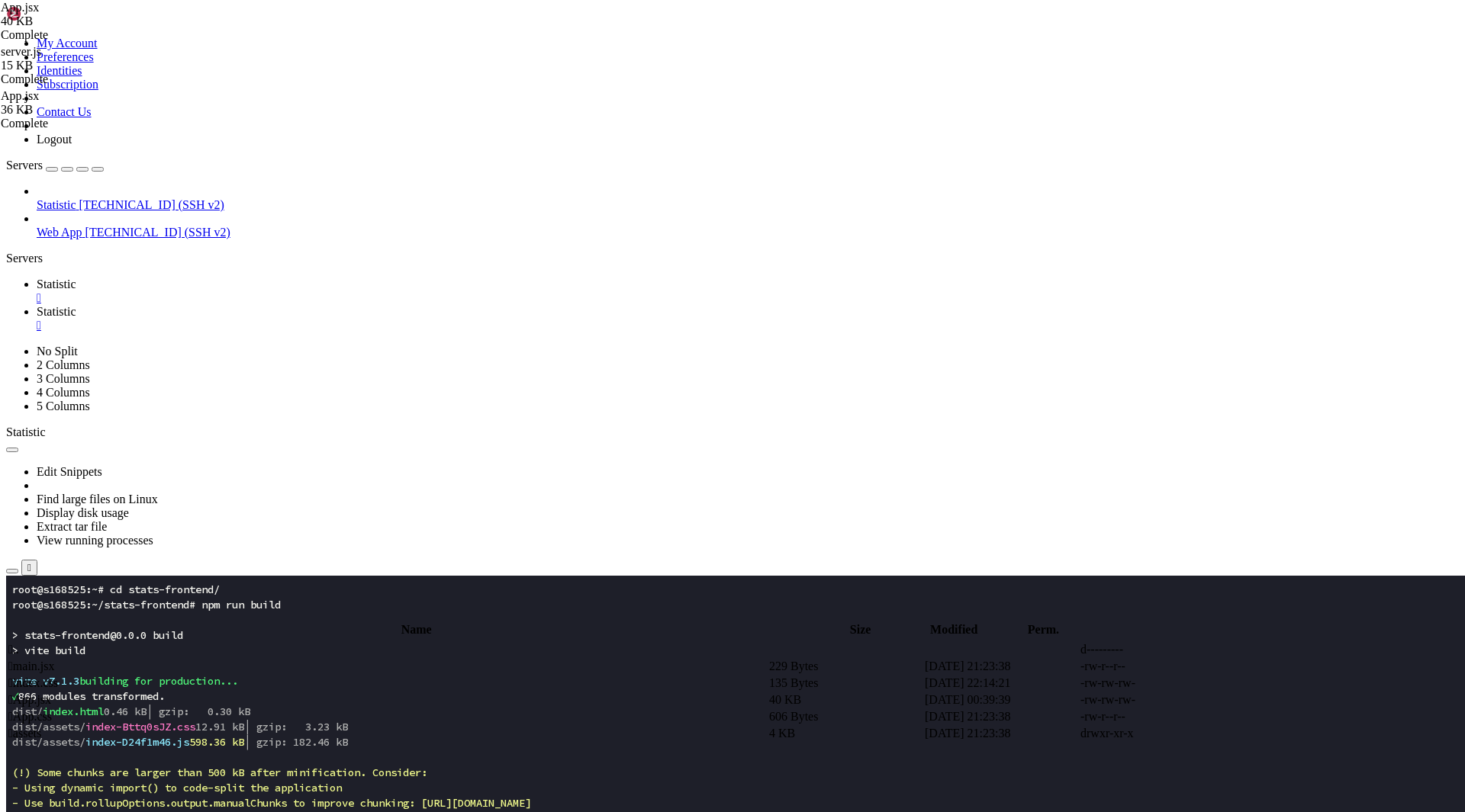
click at [247, 614] on x-row at bounding box center [642, 620] width 1260 height 15
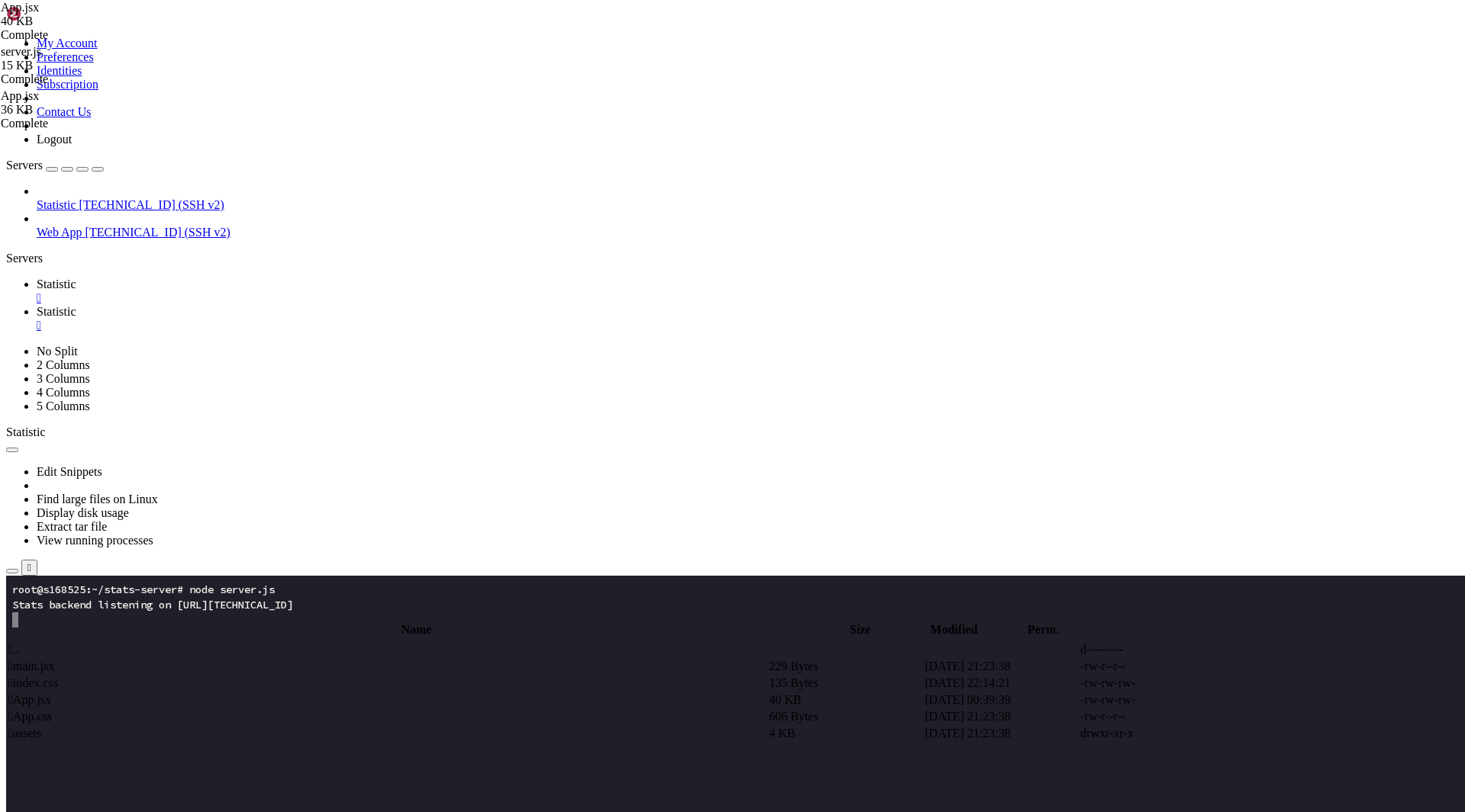
click at [76, 305] on span "Statistic" at bounding box center [56, 312] width 40 height 13
click at [310, 643] on td " .." at bounding box center [387, 650] width 759 height 15
click at [19, 643] on span " .." at bounding box center [14, 650] width 10 height 13
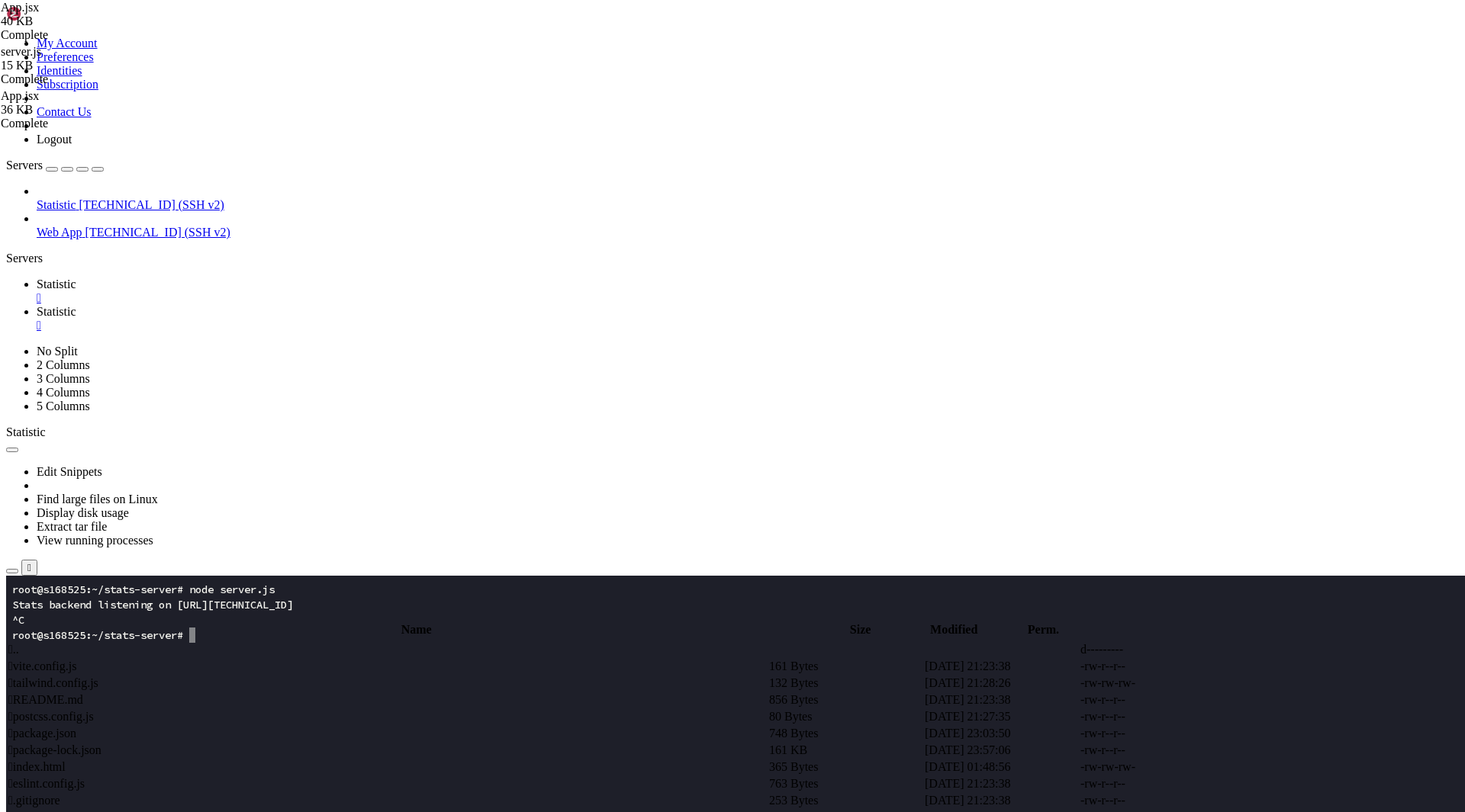
click at [19, 643] on span " .." at bounding box center [14, 650] width 10 height 13
click at [68, 727] on span " stats-server" at bounding box center [39, 733] width 60 height 13
type input "/root/stats-server"
click at [243, 623] on th "Name" at bounding box center [416, 630] width 817 height 15
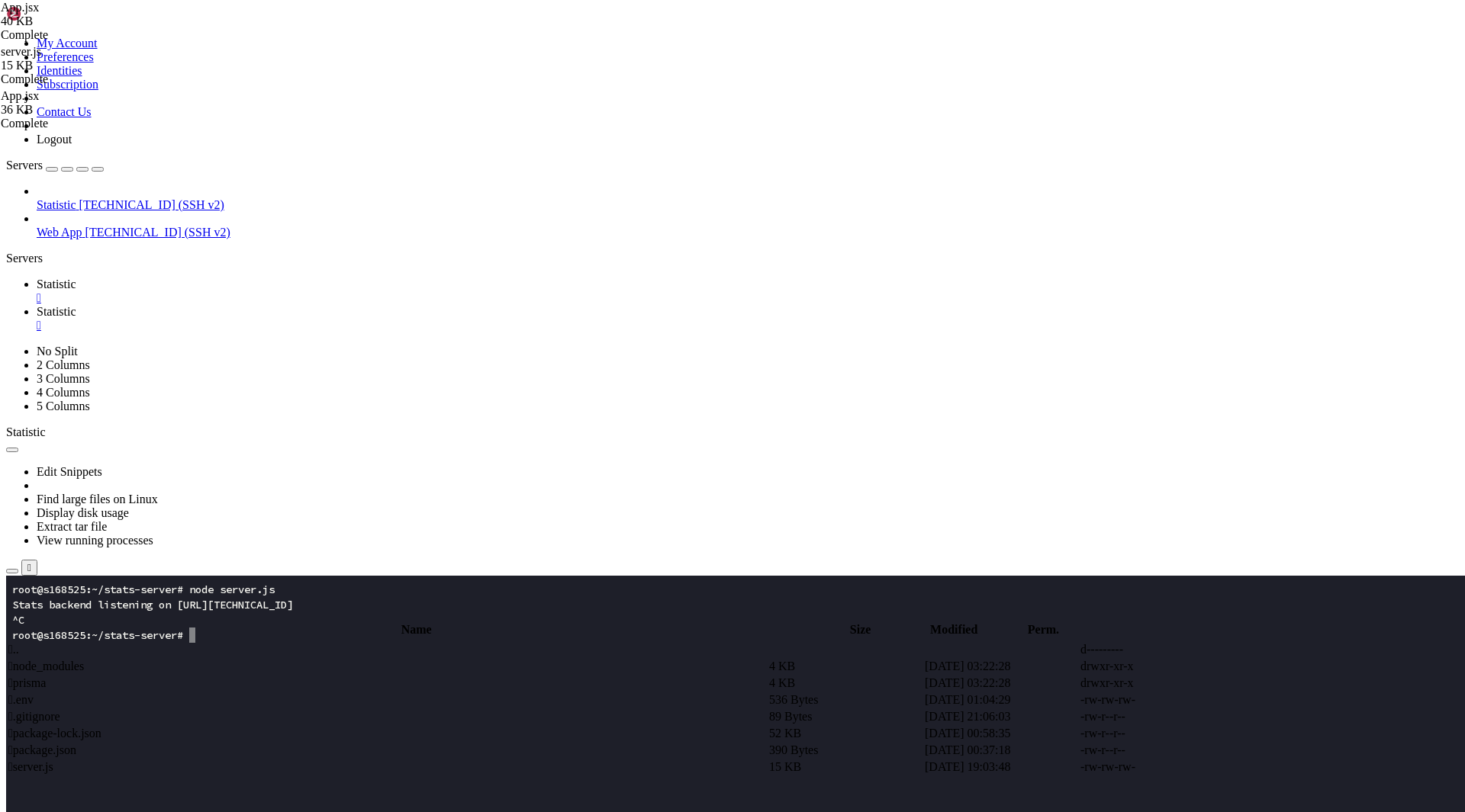
click at [302, 760] on td " server.js" at bounding box center [387, 767] width 759 height 15
type textarea "});"
paste textarea
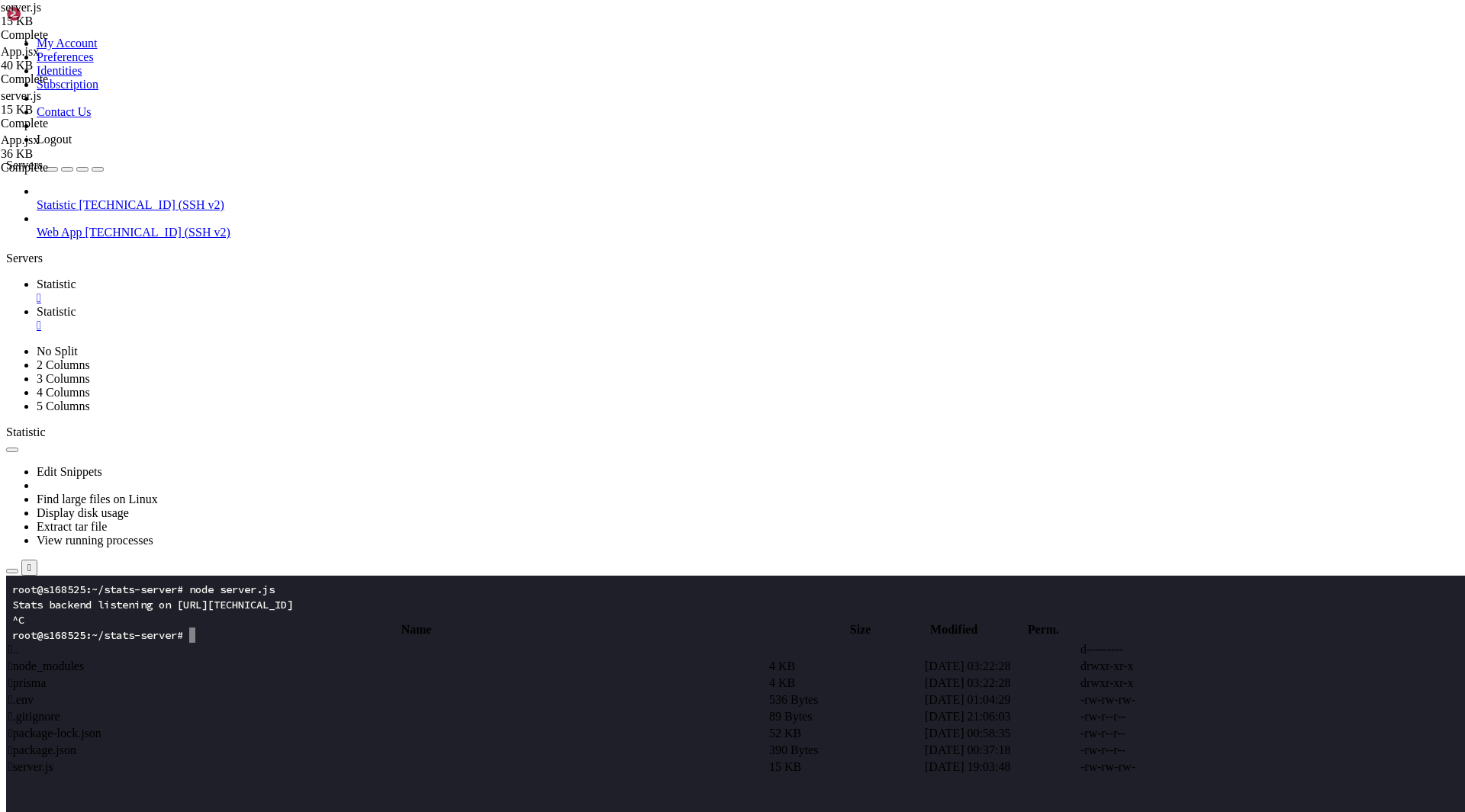
scroll to position [4805, 0]
type textarea "});"
click at [76, 278] on span "Statistic" at bounding box center [56, 284] width 40 height 13
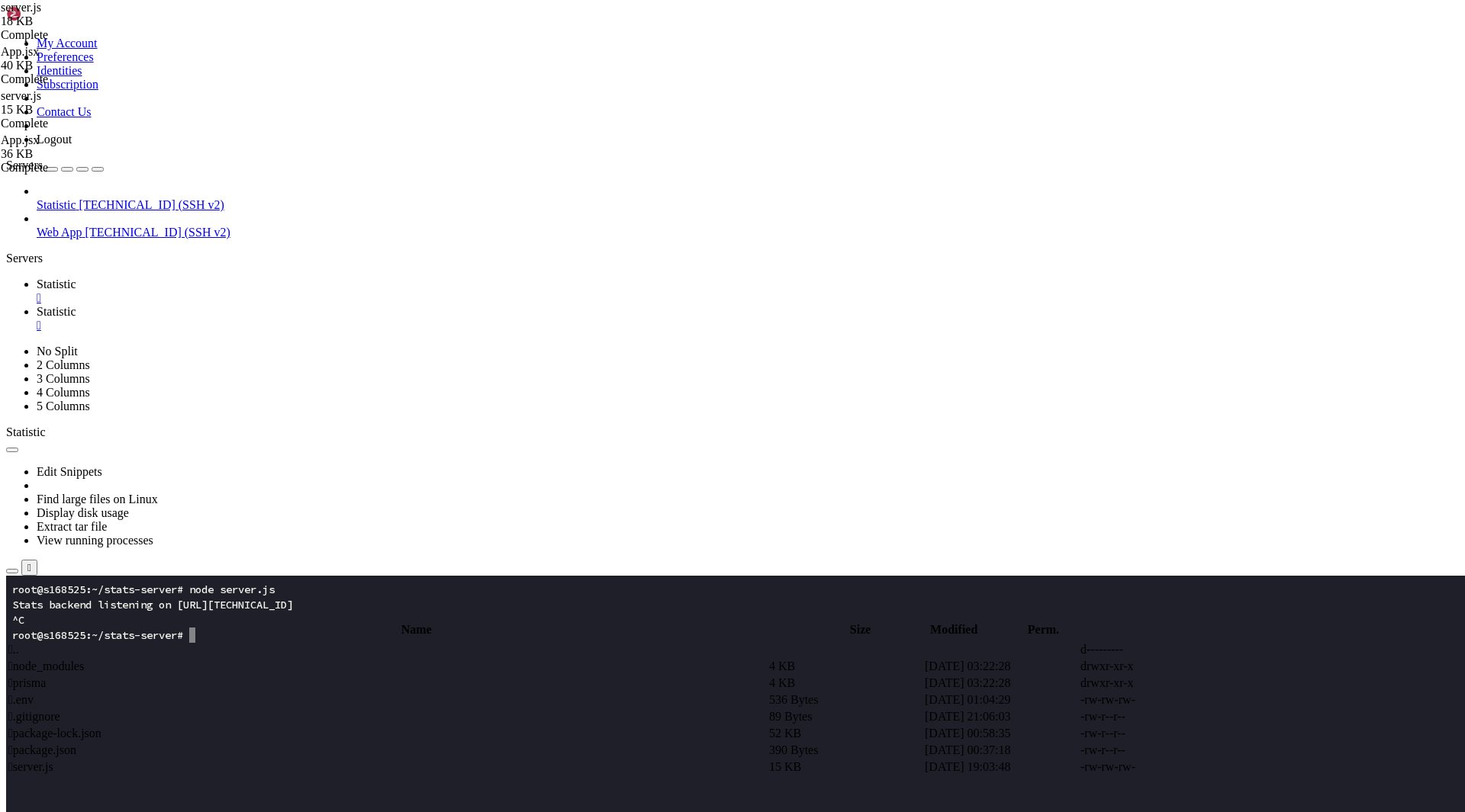
click at [326, 439] on div "Edit Snippets Find large files on Linux Display disk usage Extract tar file Vie…" at bounding box center [732, 507] width 1452 height 137
click at [331, 305] on link "Statistic " at bounding box center [748, 319] width 1422 height 28
click at [53, 760] on span " server.js" at bounding box center [31, 767] width 45 height 13
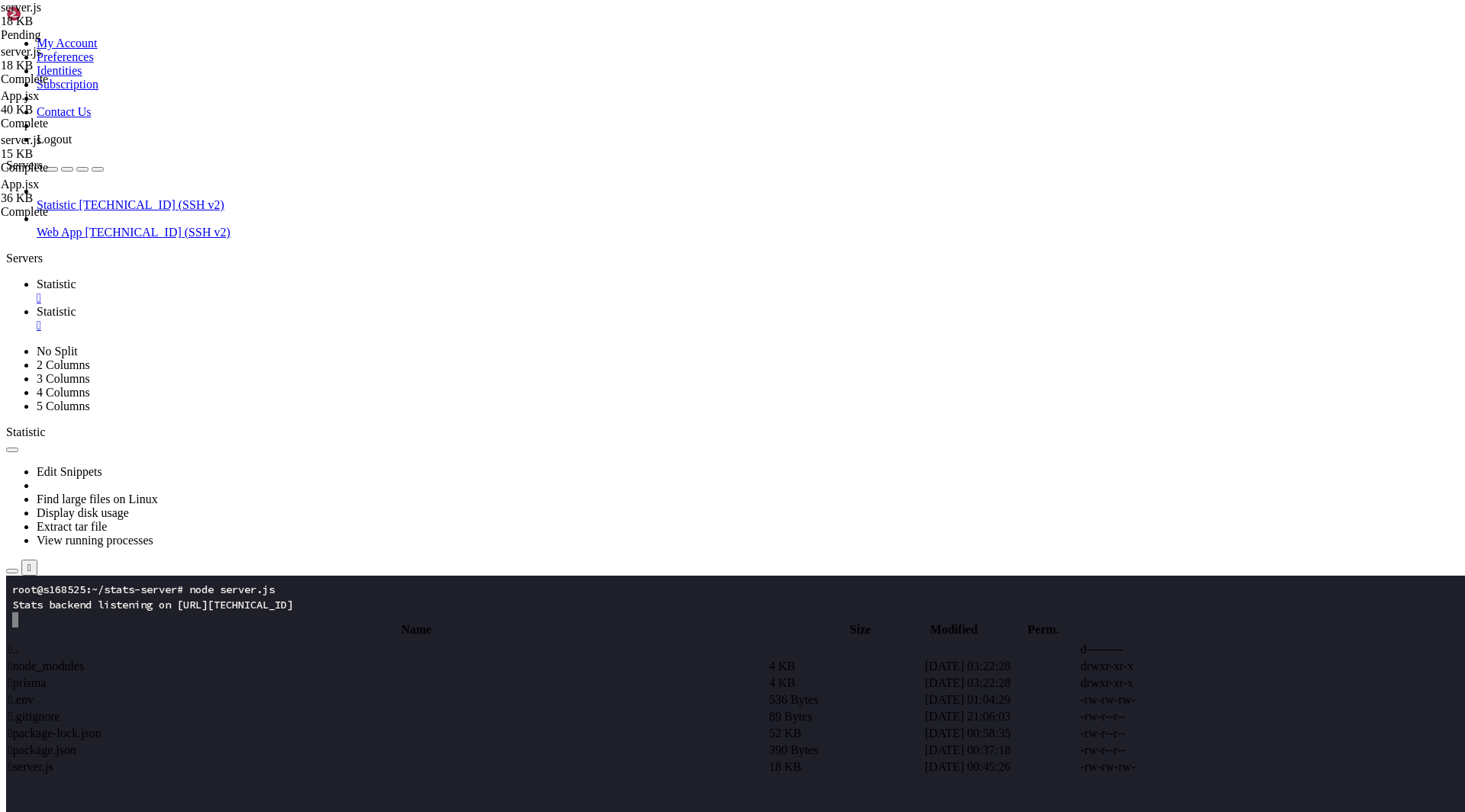
drag, startPoint x: 260, startPoint y: 602, endPoint x: 219, endPoint y: 457, distance: 150.7
type textarea "function platformWhere(platform) { if (!platform || platform === "all") return …"
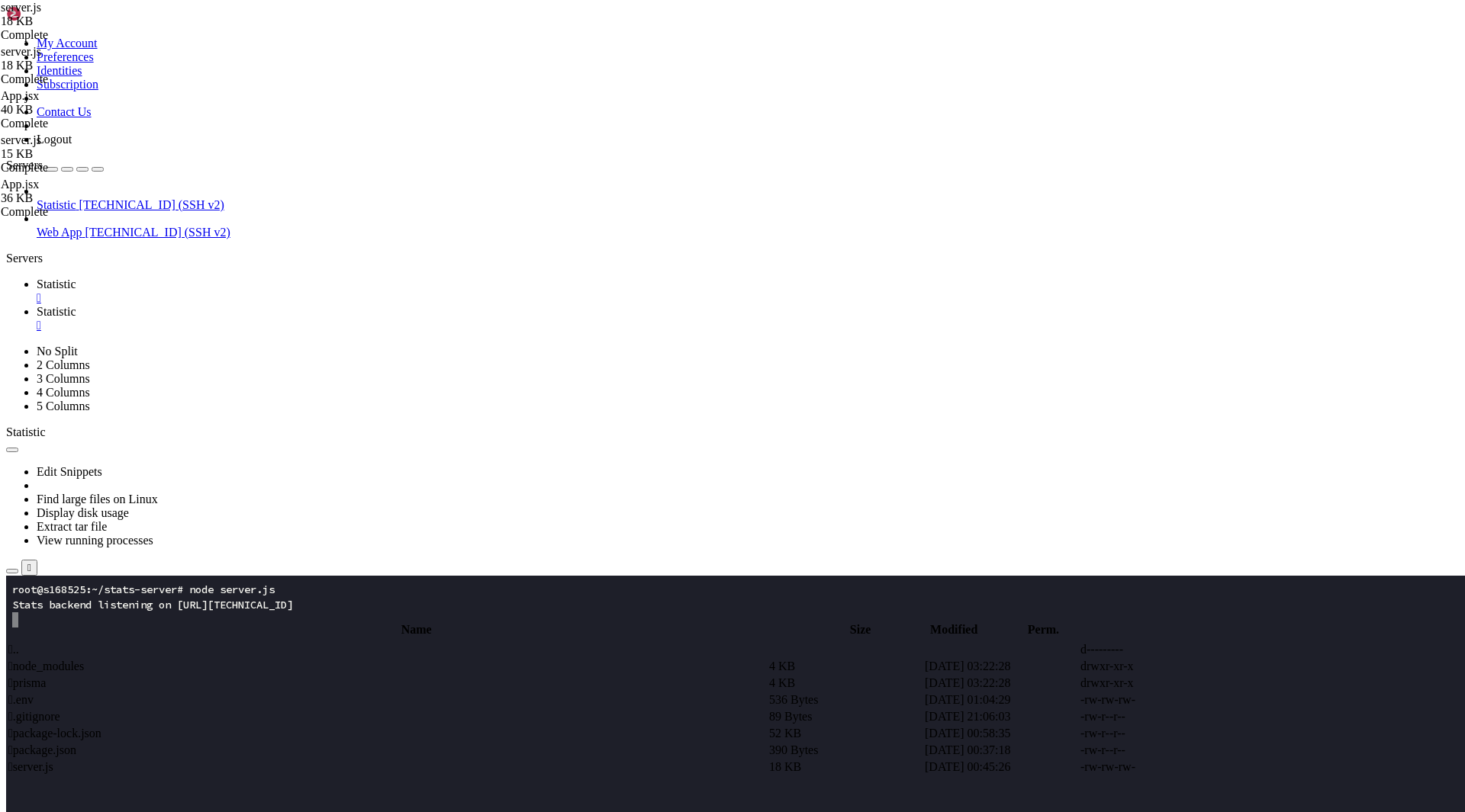
paste textarea
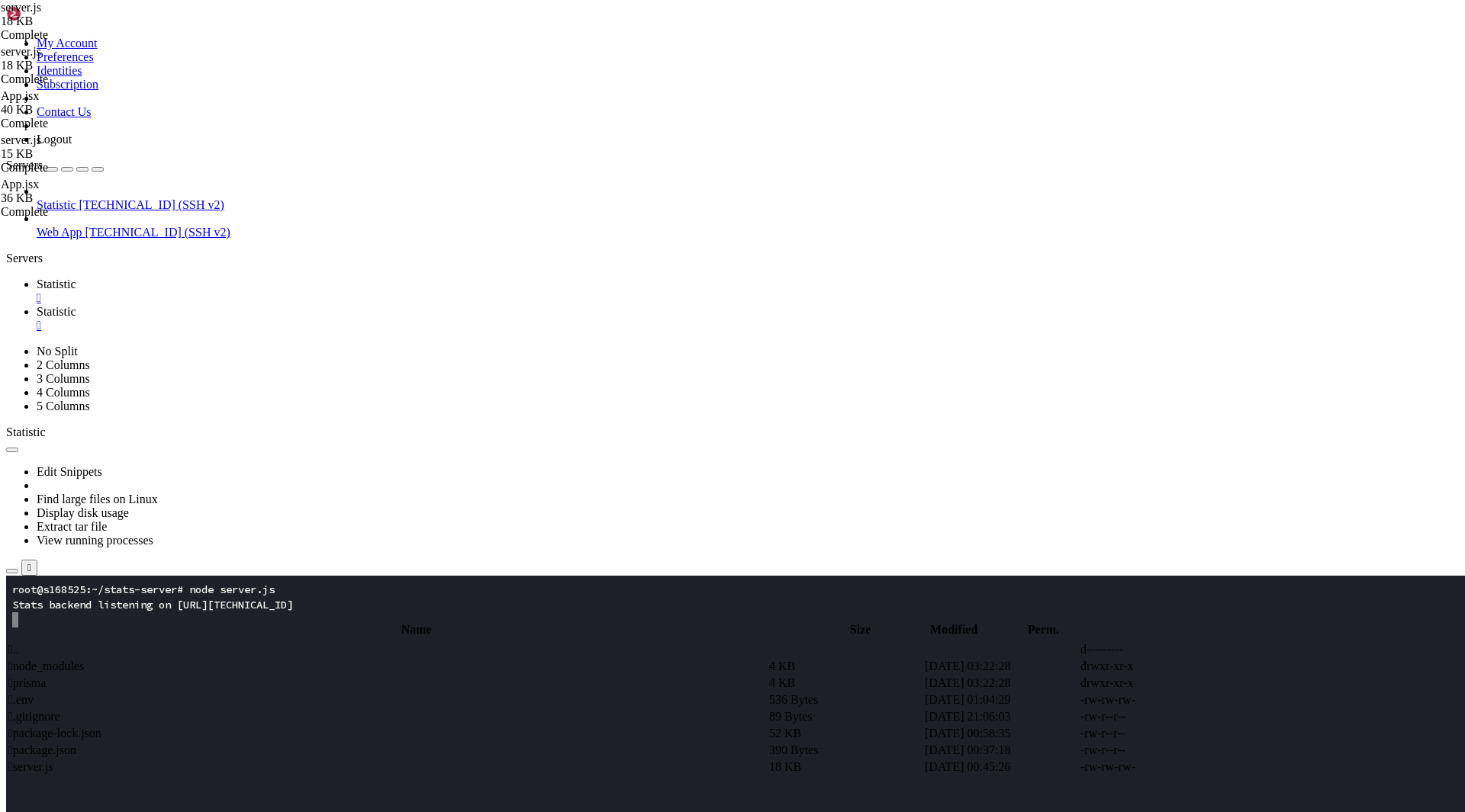
type textarea "// Platform mapping by OS string + special rule: all installs => macOS"
click at [76, 278] on span "Statistic" at bounding box center [56, 284] width 40 height 13
click at [203, 709] on x-row at bounding box center [642, 711] width 1260 height 15
click at [76, 305] on span "Statistic" at bounding box center [56, 312] width 40 height 13
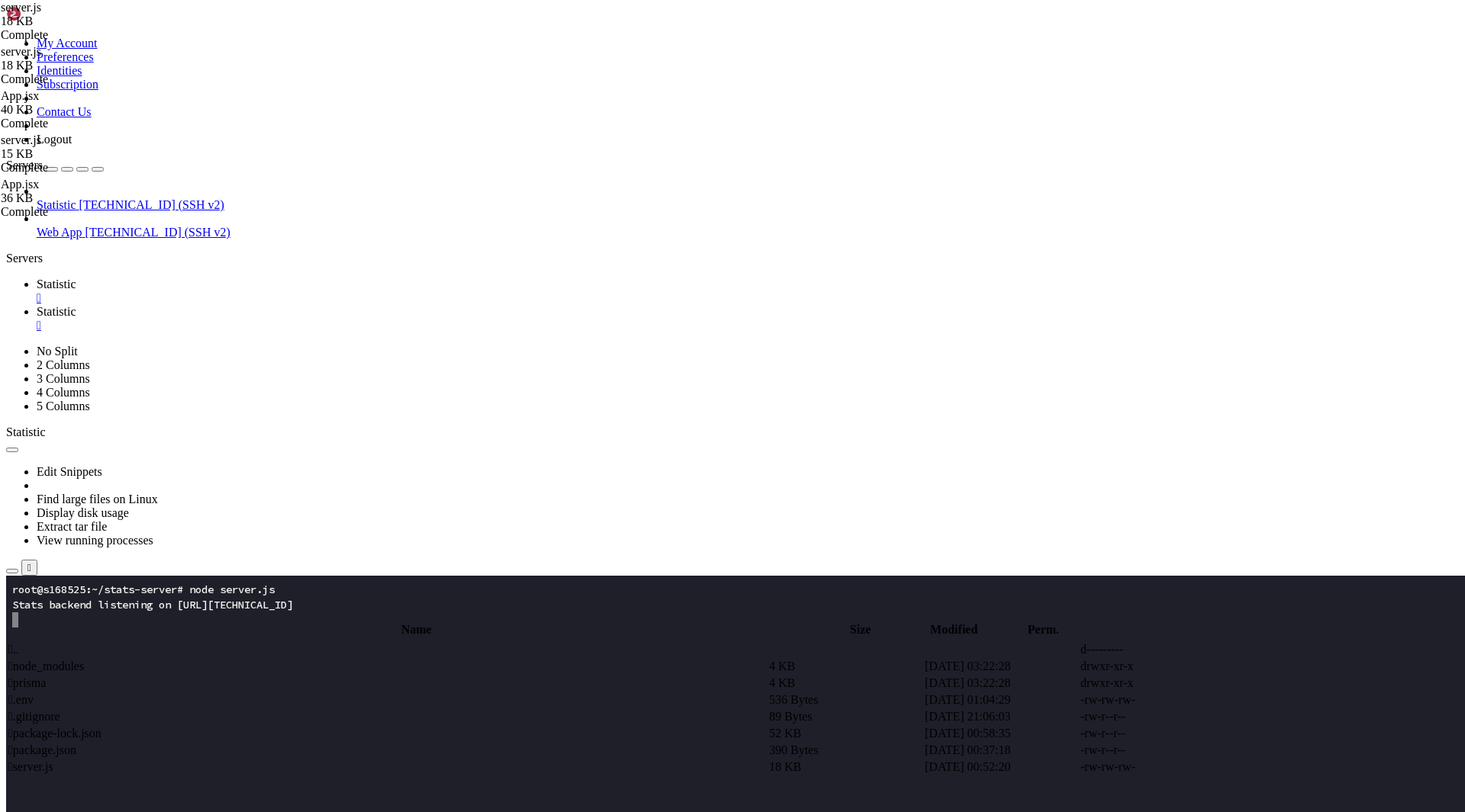
click at [278, 643] on td " .." at bounding box center [387, 650] width 759 height 15
click at [19, 643] on span " .." at bounding box center [14, 650] width 10 height 13
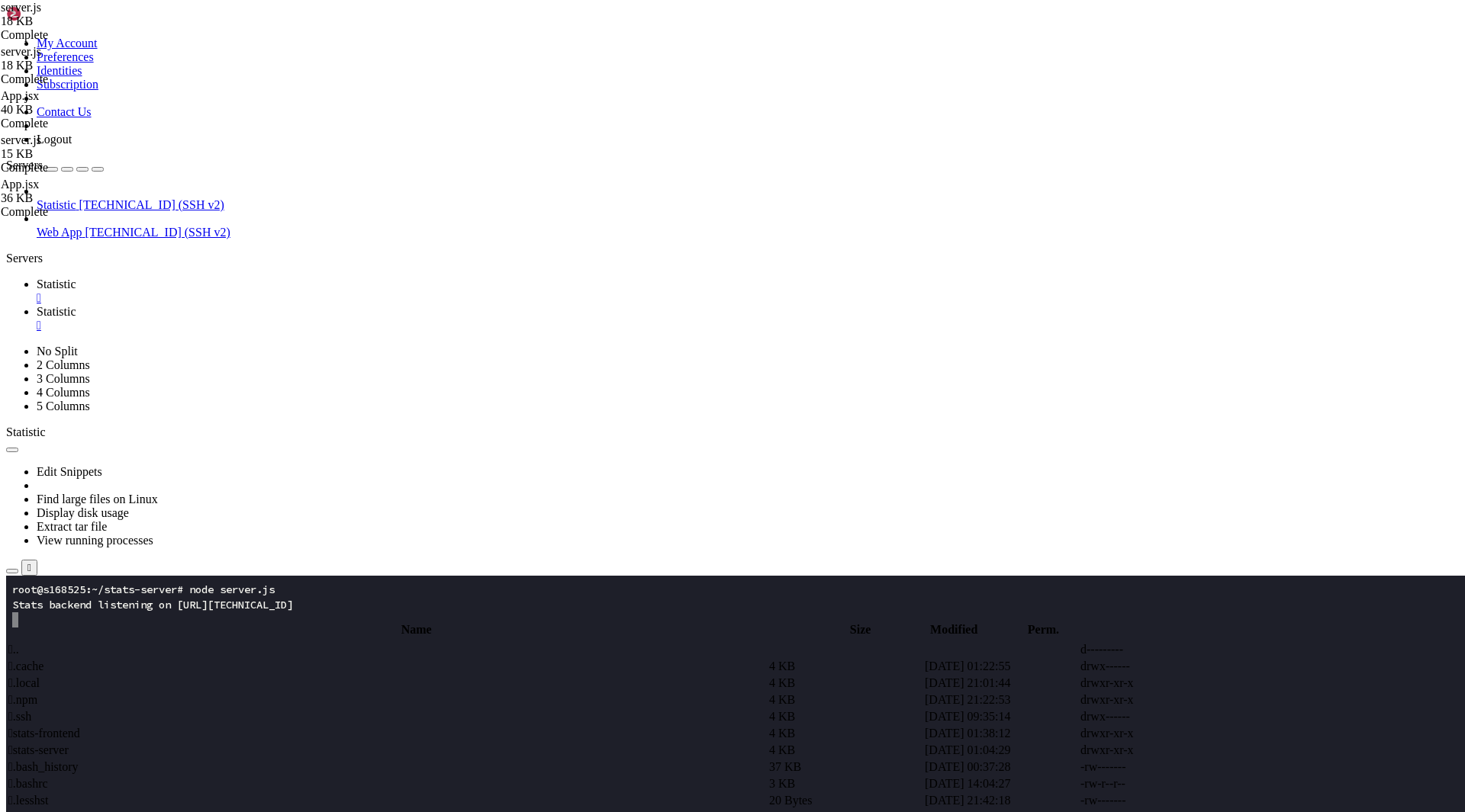
click at [80, 727] on span " stats-frontend" at bounding box center [45, 733] width 72 height 13
click at [256, 709] on td " src" at bounding box center [387, 717] width 759 height 15
type input "/root/stats-frontend/src"
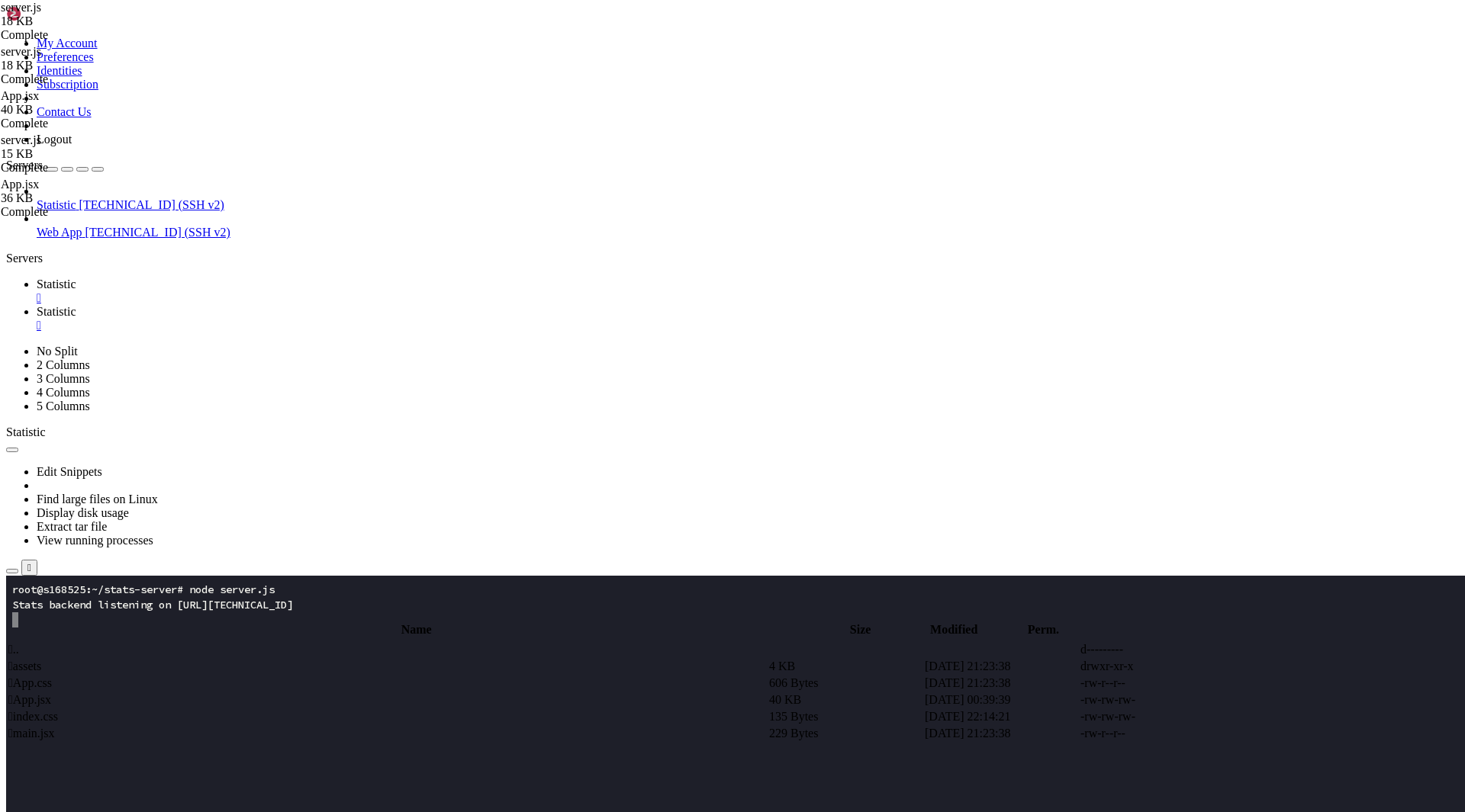
click at [258, 693] on td " App.jsx" at bounding box center [387, 700] width 759 height 15
type textarea "}"
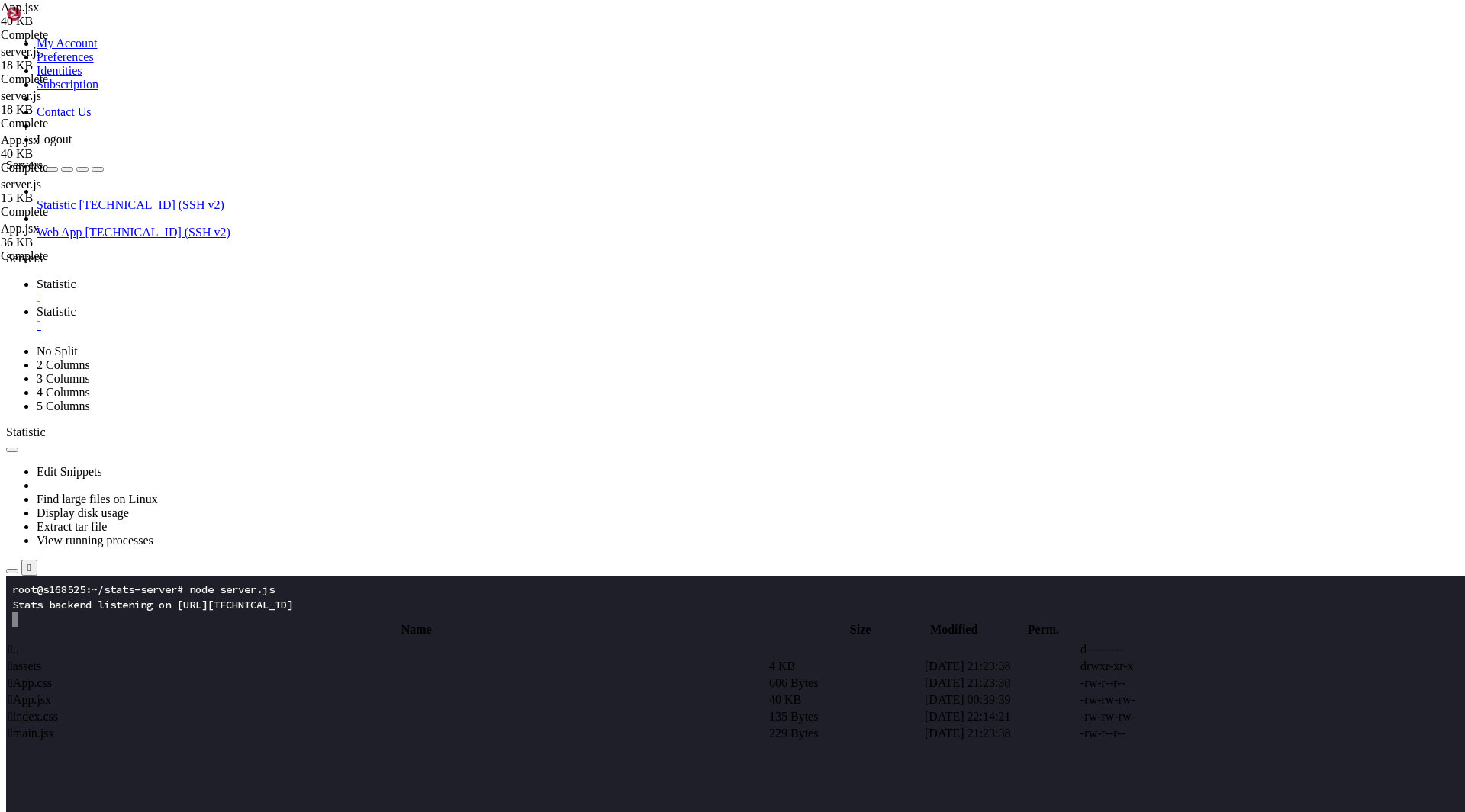
scroll to position [9806, 0]
type textarea "}"
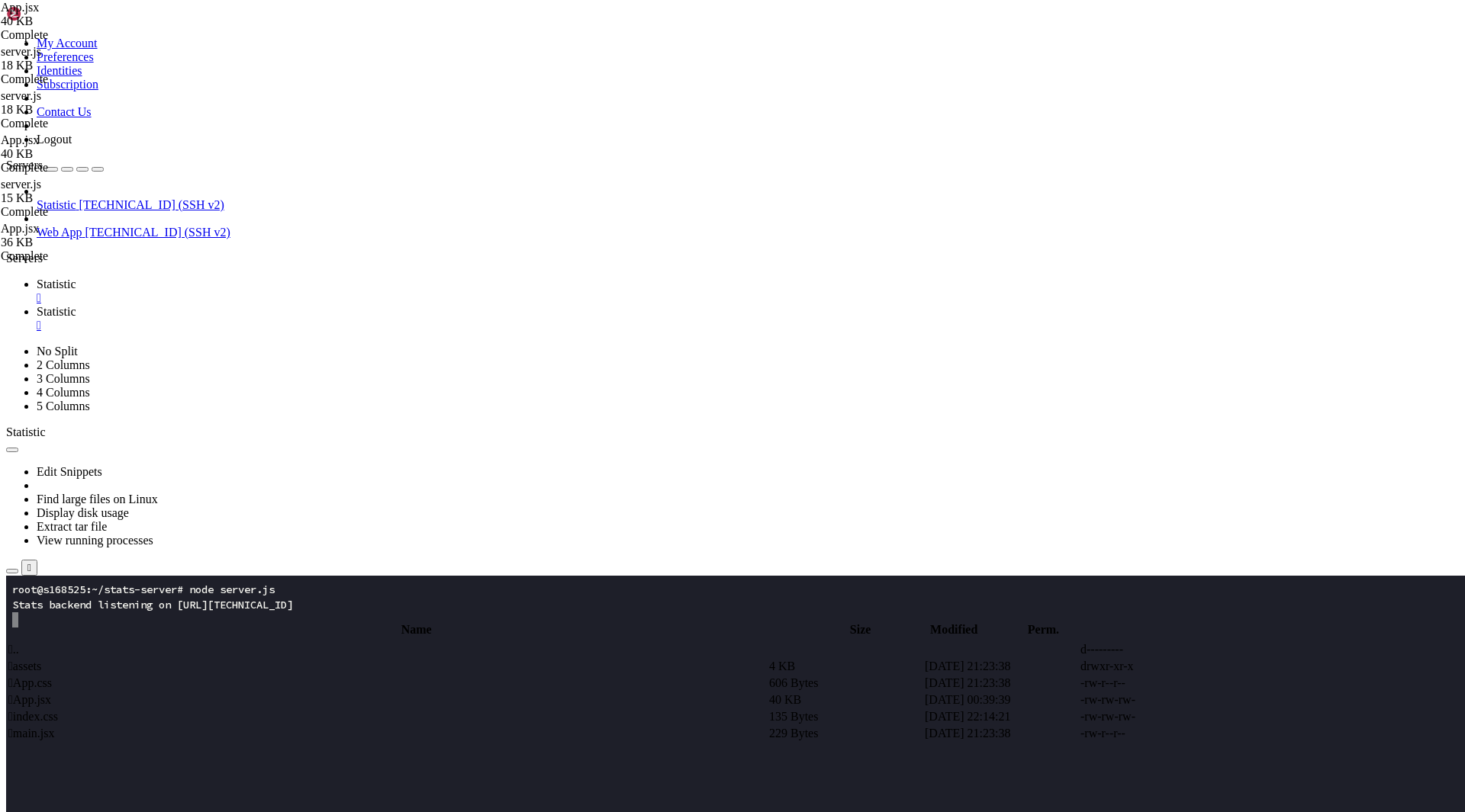
click at [76, 278] on span "Statistic" at bounding box center [56, 284] width 40 height 13
click at [211, 708] on x-row at bounding box center [642, 711] width 1260 height 15
click at [271, 291] on div "" at bounding box center [748, 297] width 1422 height 14
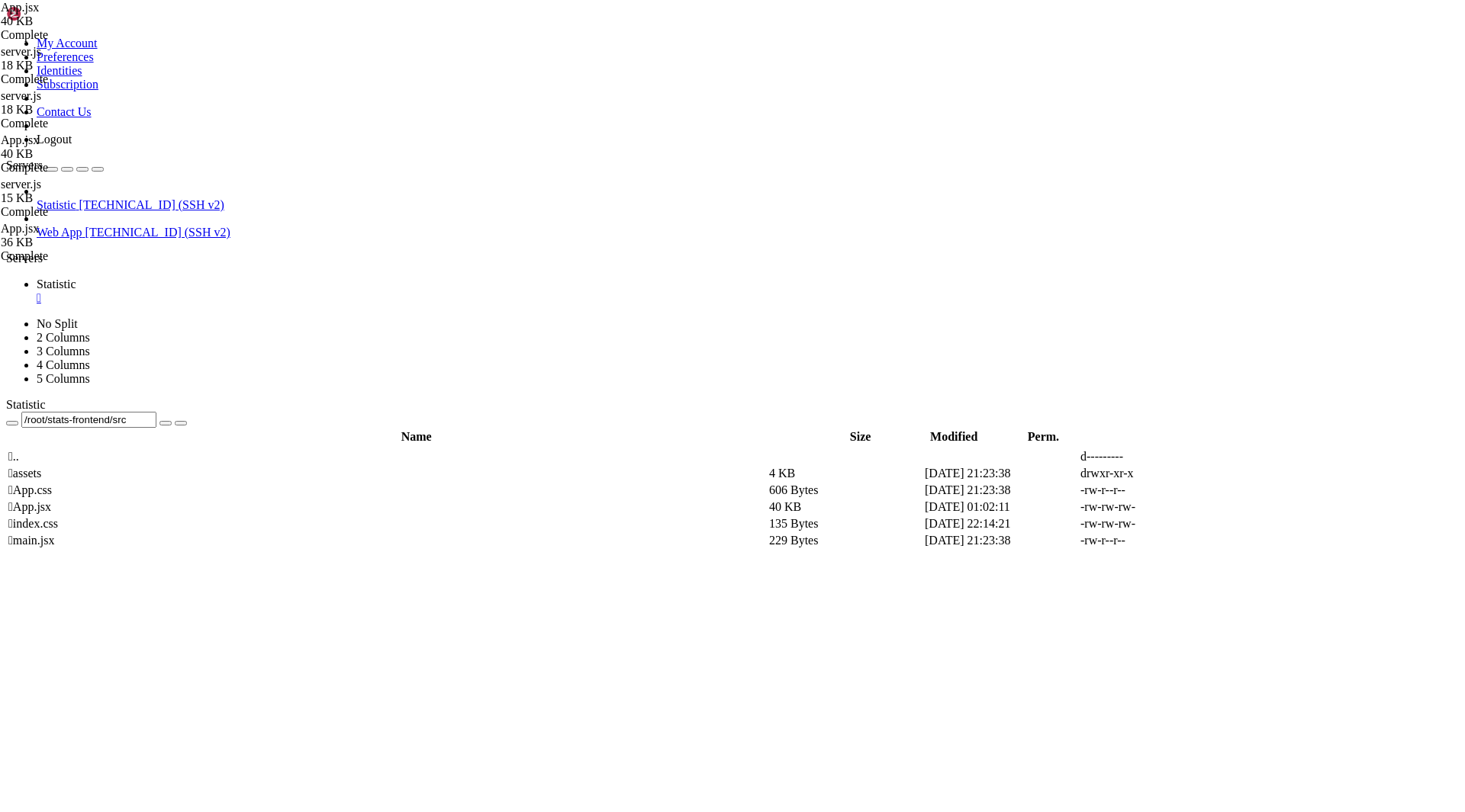
click at [76, 198] on span "Statistic" at bounding box center [56, 204] width 40 height 13
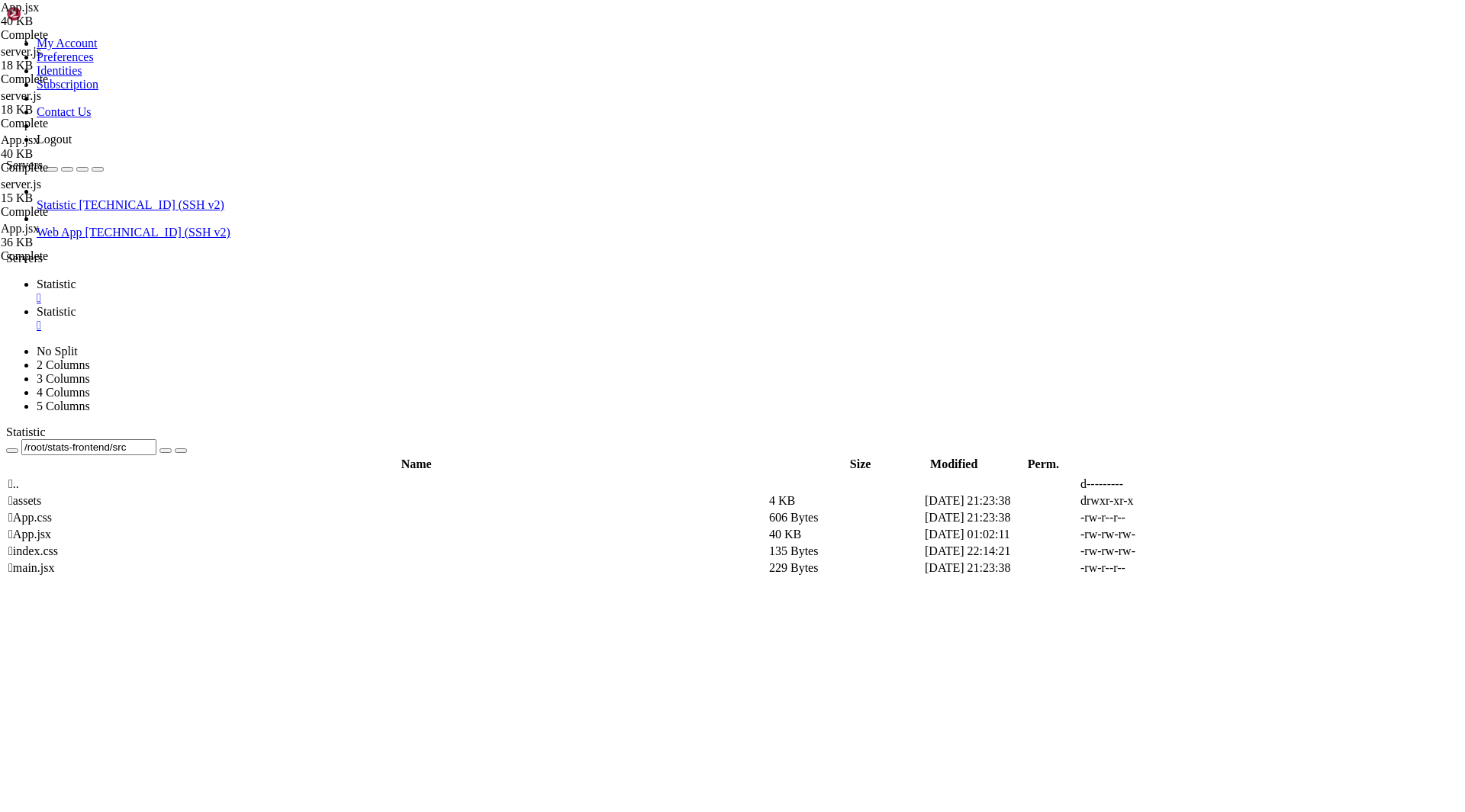
scroll to position [0, 0]
